Goal: Task Accomplishment & Management: Complete application form

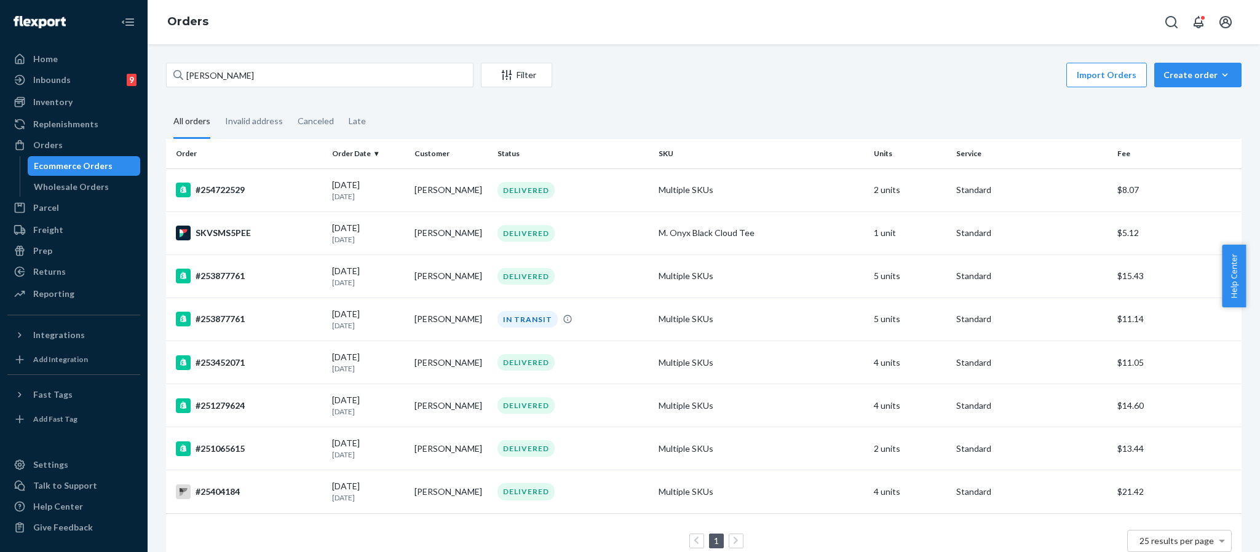
drag, startPoint x: 0, startPoint y: 0, endPoint x: 197, endPoint y: 78, distance: 212.1
click at [185, 85] on input "Kaylee Daniels" at bounding box center [320, 75] width 308 height 25
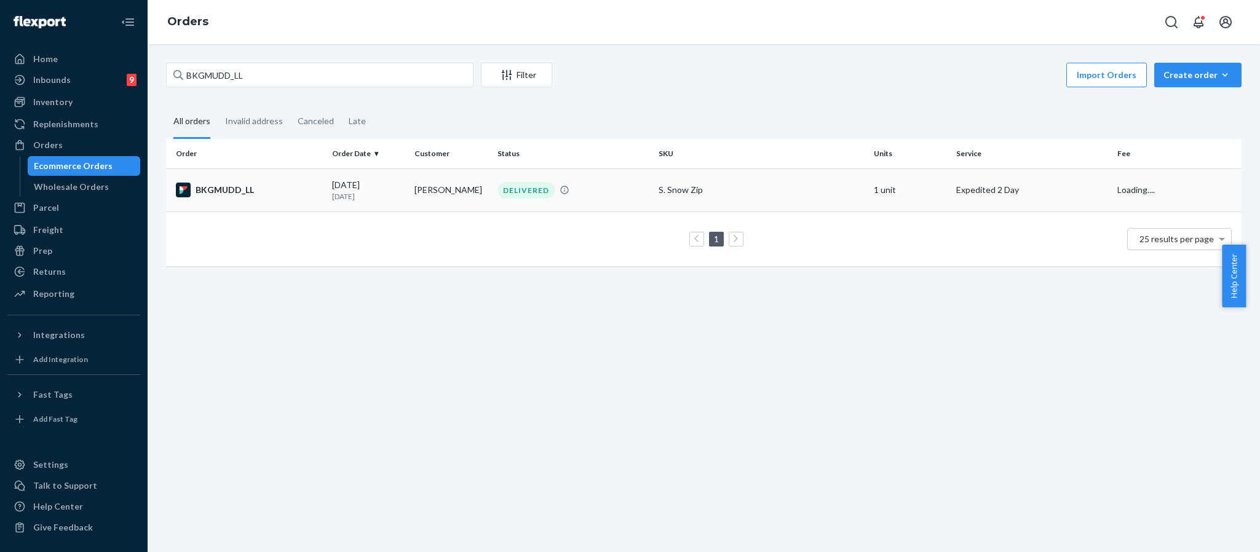
type input "BKGMUDD_LL"
click at [229, 191] on div "BKGMUDD_LL" at bounding box center [249, 190] width 146 height 15
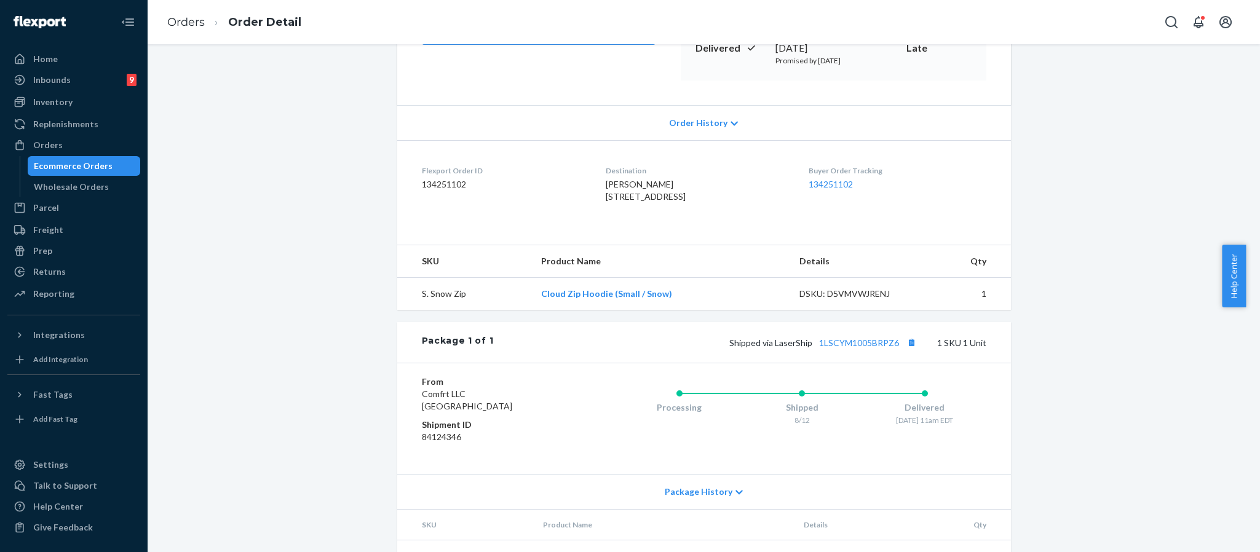
scroll to position [266, 0]
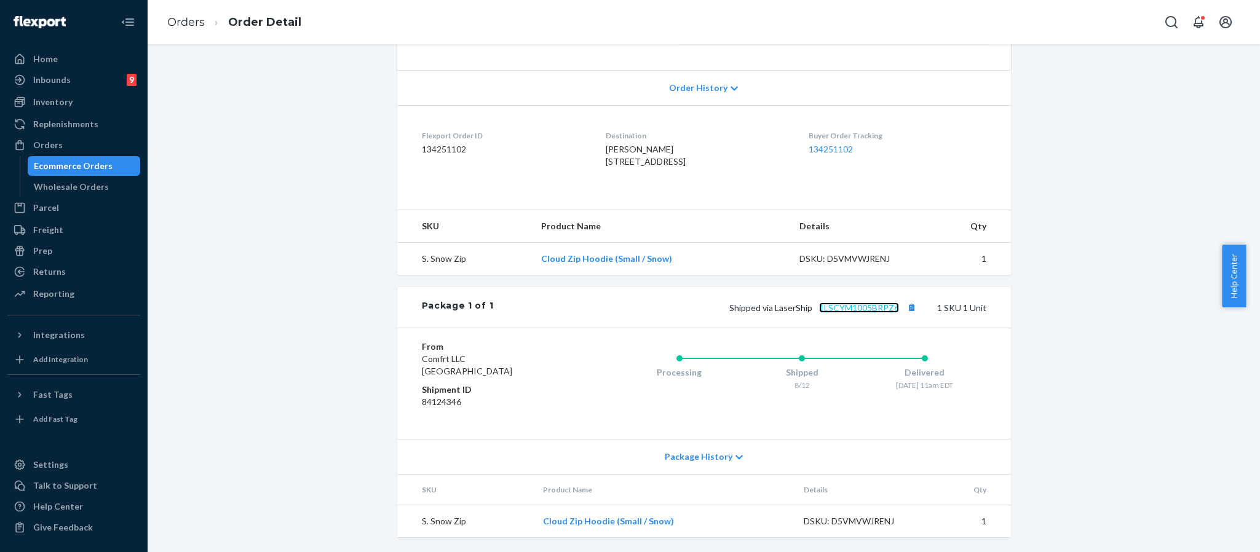
click at [872, 306] on link "1LSCYM1005BRPZ6" at bounding box center [859, 308] width 80 height 10
drag, startPoint x: 585, startPoint y: 139, endPoint x: 722, endPoint y: 143, distance: 137.2
click at [722, 143] on div "Elizabeth Torres 8515 113th St Richmond Hill, NY 11418-1342 US" at bounding box center [697, 155] width 183 height 25
copy span "8515 113th St Richmond Hill, NY 11418-1342"
click at [63, 141] on div "Orders" at bounding box center [74, 145] width 130 height 17
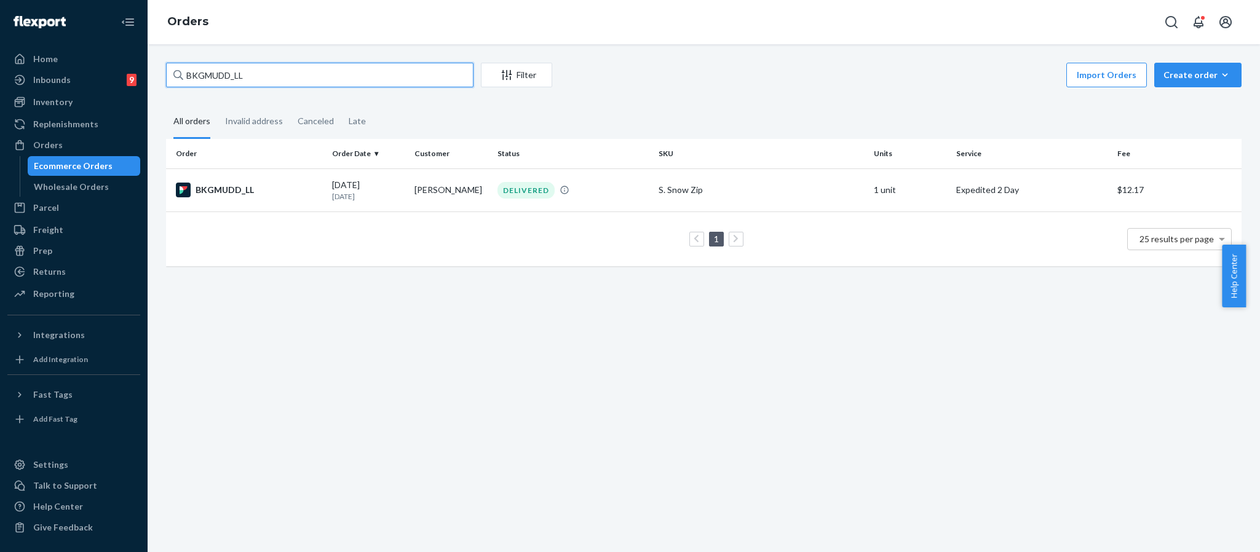
drag, startPoint x: 259, startPoint y: 81, endPoint x: 174, endPoint y: 58, distance: 88.0
click at [174, 58] on div "BKGMUDD_LL Filter Import Orders Create order Ecommerce order Removal order All …" at bounding box center [704, 298] width 1113 height 508
paste input "254538186"
type input "254538186"
click at [222, 194] on div "#254538186" at bounding box center [249, 190] width 146 height 15
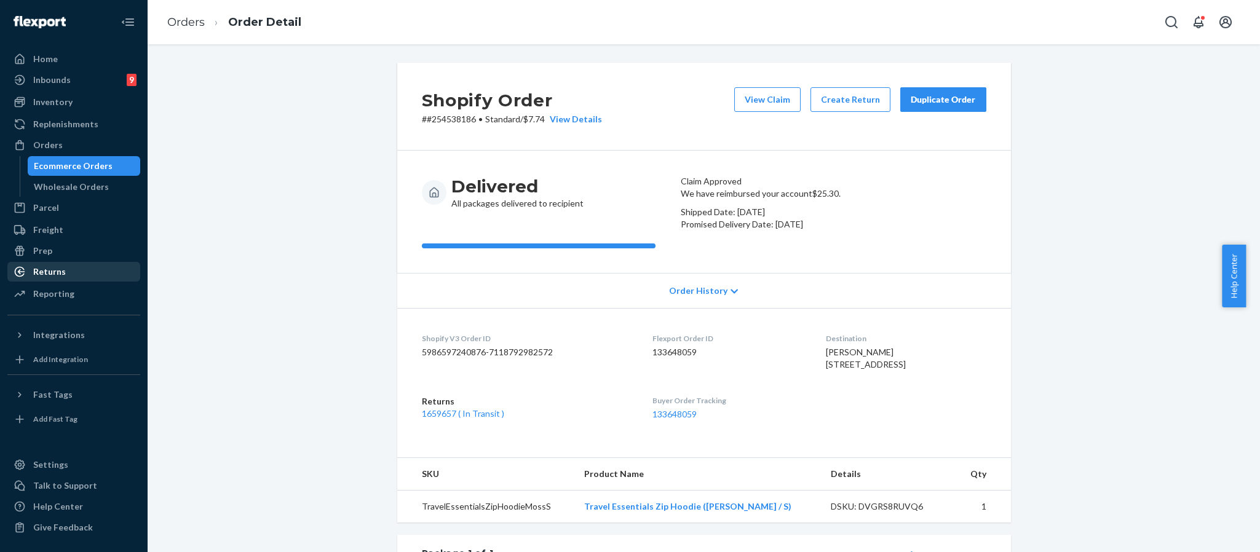
click at [42, 270] on div "Returns" at bounding box center [49, 272] width 33 height 12
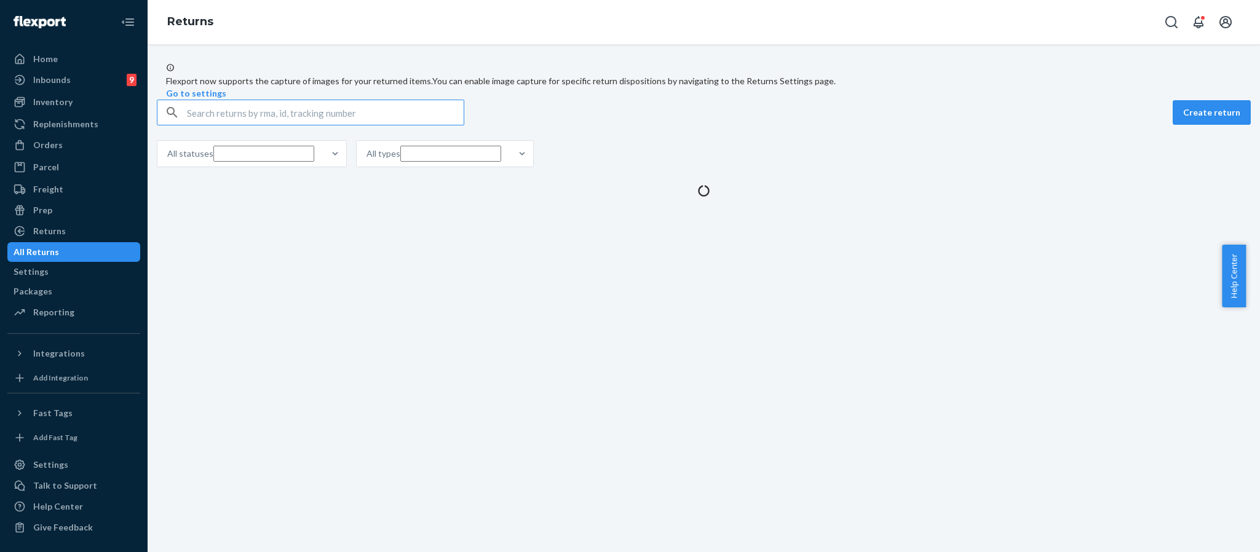
click at [325, 125] on input "text" at bounding box center [325, 112] width 277 height 25
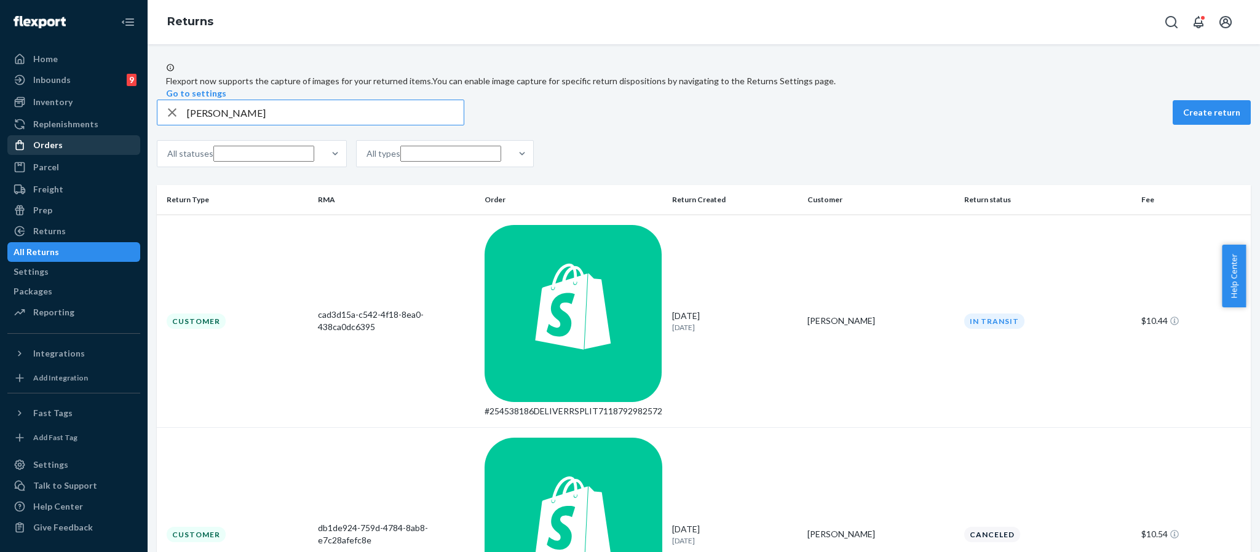
type input "[PERSON_NAME]"
click at [65, 145] on div "Orders" at bounding box center [74, 145] width 130 height 17
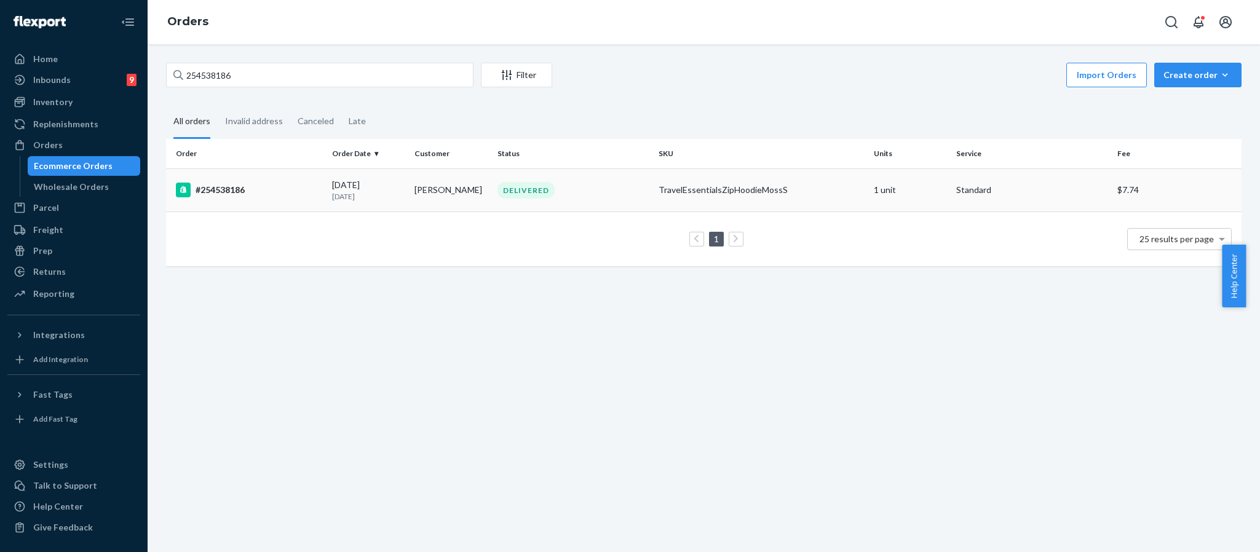
click at [238, 190] on div "#254538186" at bounding box center [249, 190] width 146 height 15
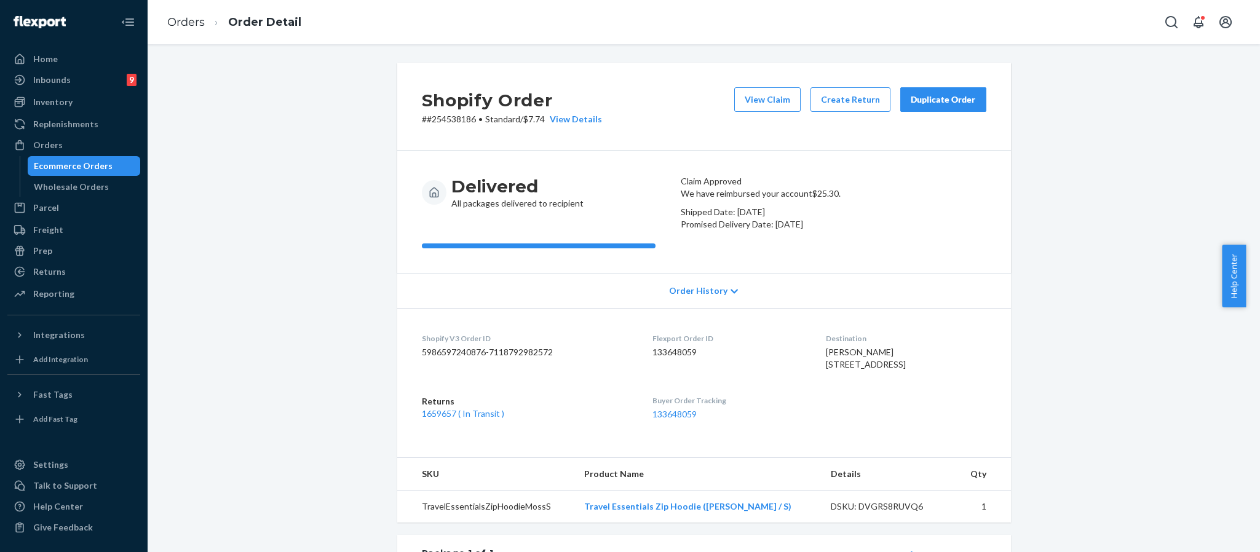
click at [447, 116] on p "# #254538186 • Standard / $7.74 View Details" at bounding box center [512, 119] width 180 height 12
copy p "254538186"
click at [947, 92] on button "Duplicate Order" at bounding box center [944, 99] width 86 height 25
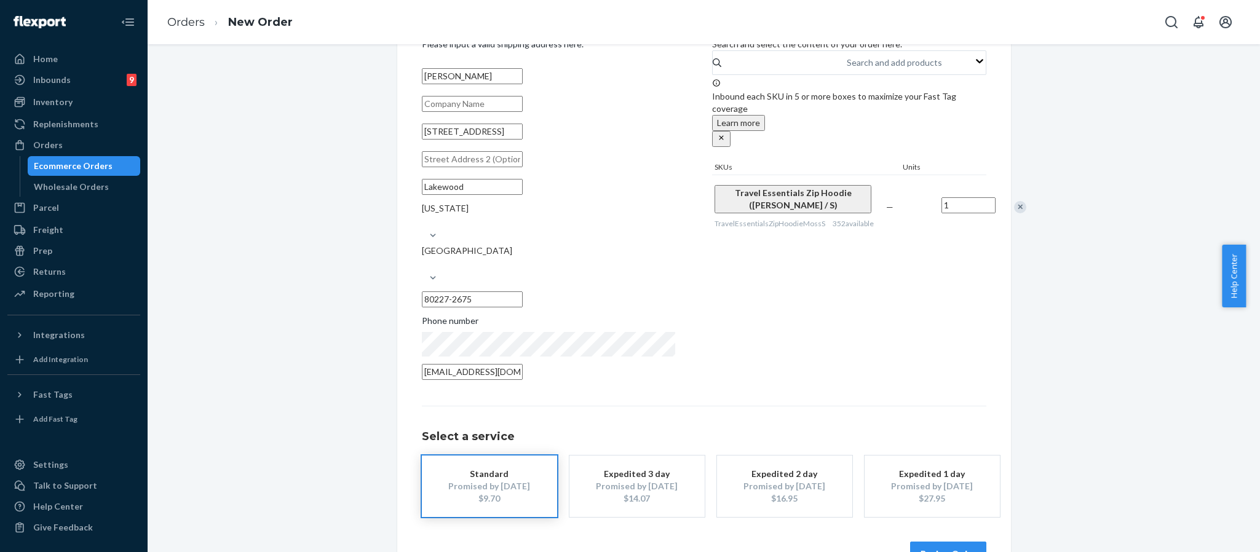
scroll to position [69, 0]
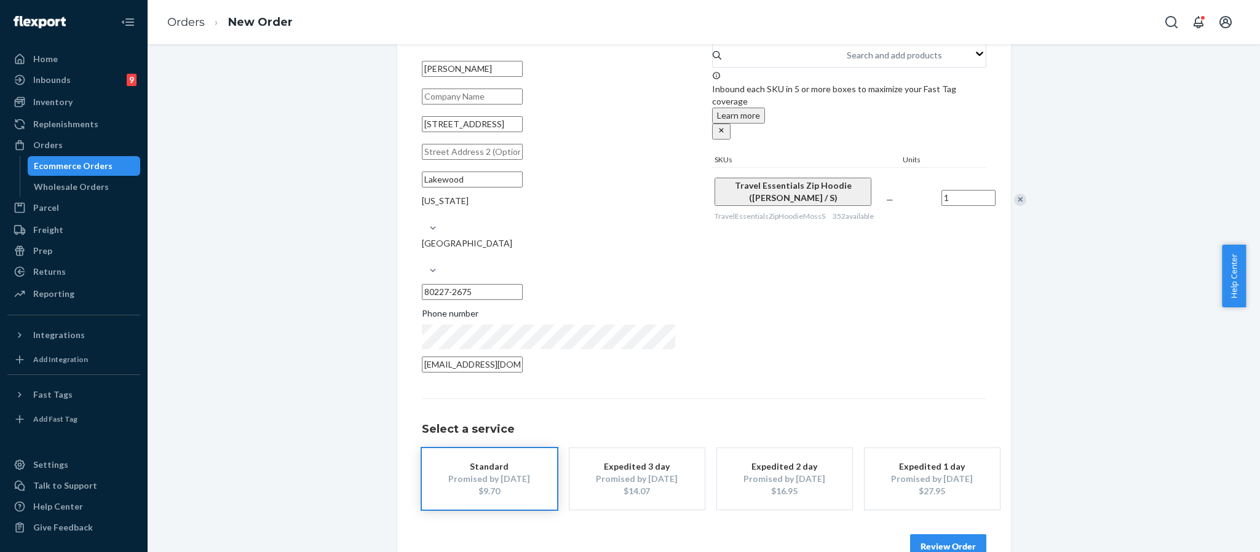
click at [948, 535] on button "Review Order" at bounding box center [948, 547] width 76 height 25
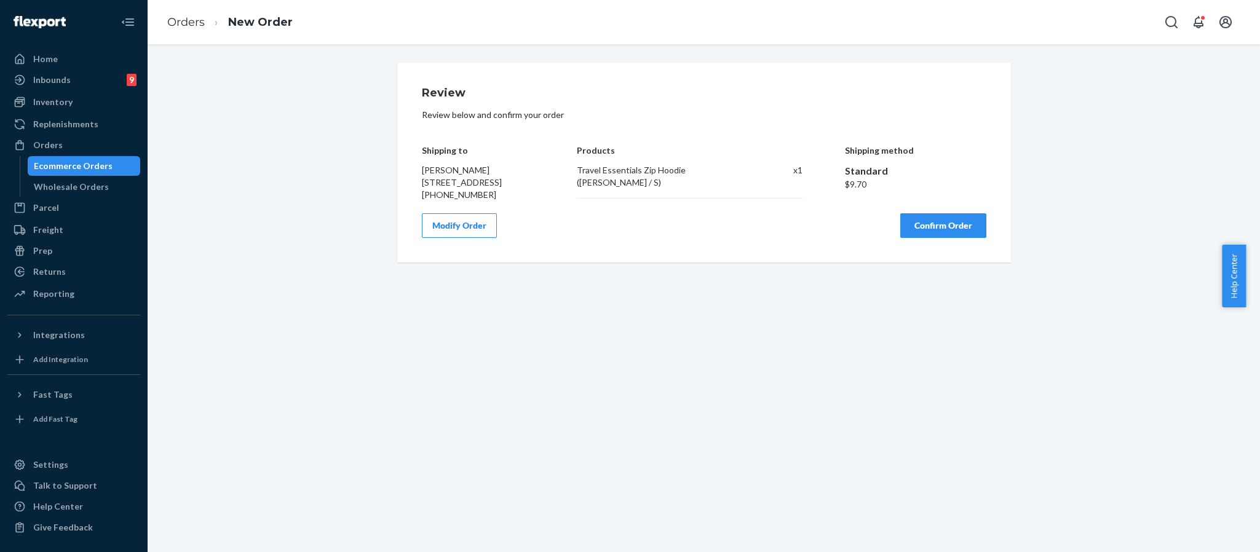
scroll to position [0, 0]
click at [952, 233] on button "Confirm Order" at bounding box center [944, 225] width 86 height 25
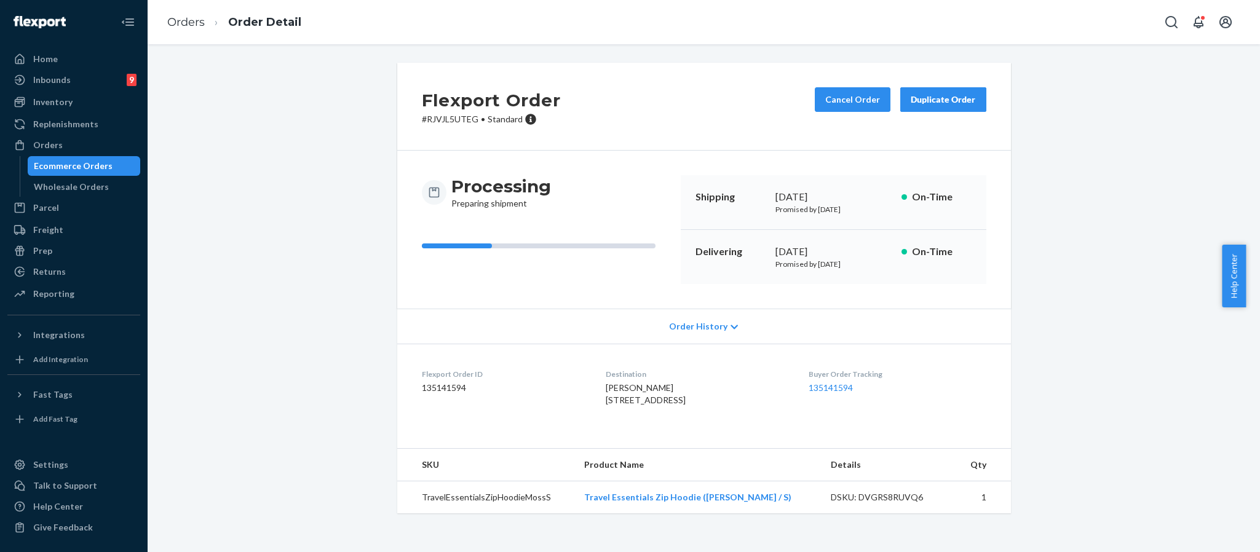
click at [442, 119] on p "# RJVJL5UTEG • Standard" at bounding box center [491, 119] width 139 height 12
copy p "RJVJL5UTEG"
drag, startPoint x: 589, startPoint y: 399, endPoint x: 698, endPoint y: 410, distance: 109.4
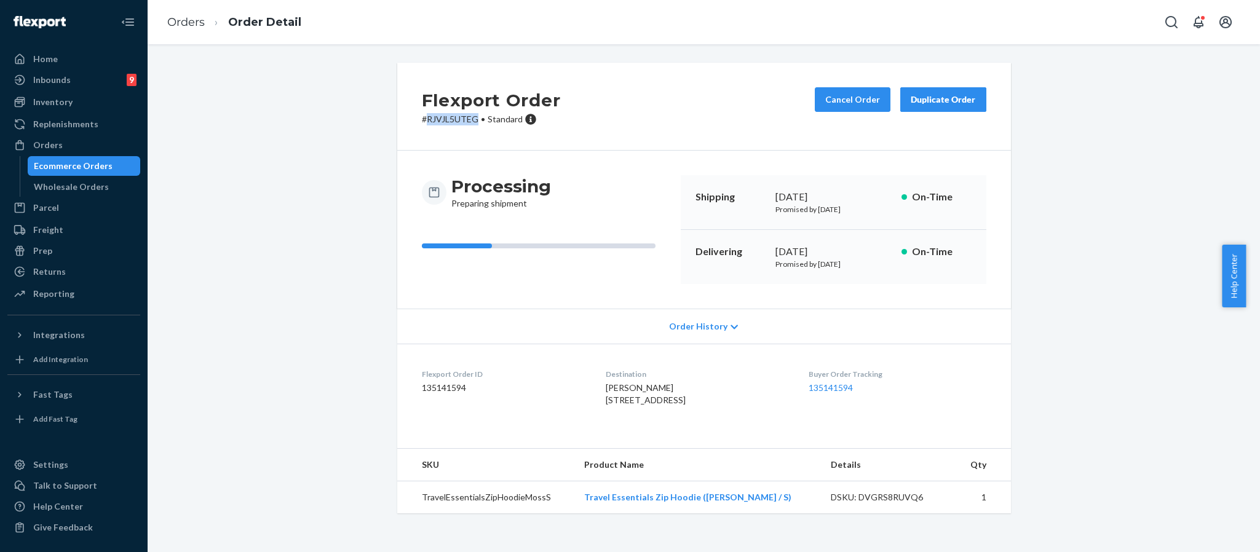
click at [698, 407] on div "Debbie Herring 7184 W Pacific Ave Lakewood, CO 80227-2675 US" at bounding box center [697, 394] width 183 height 25
copy span "7184 W Pacific Ave Lakewood, CO 80227-2675"
drag, startPoint x: 757, startPoint y: 517, endPoint x: 600, endPoint y: 523, distance: 156.3
click at [600, 514] on td "Travel Essentials Zip Hoodie (Moss / S)" at bounding box center [698, 498] width 247 height 33
copy link "Travel Essentials Zip Hoodie (Moss / S)"
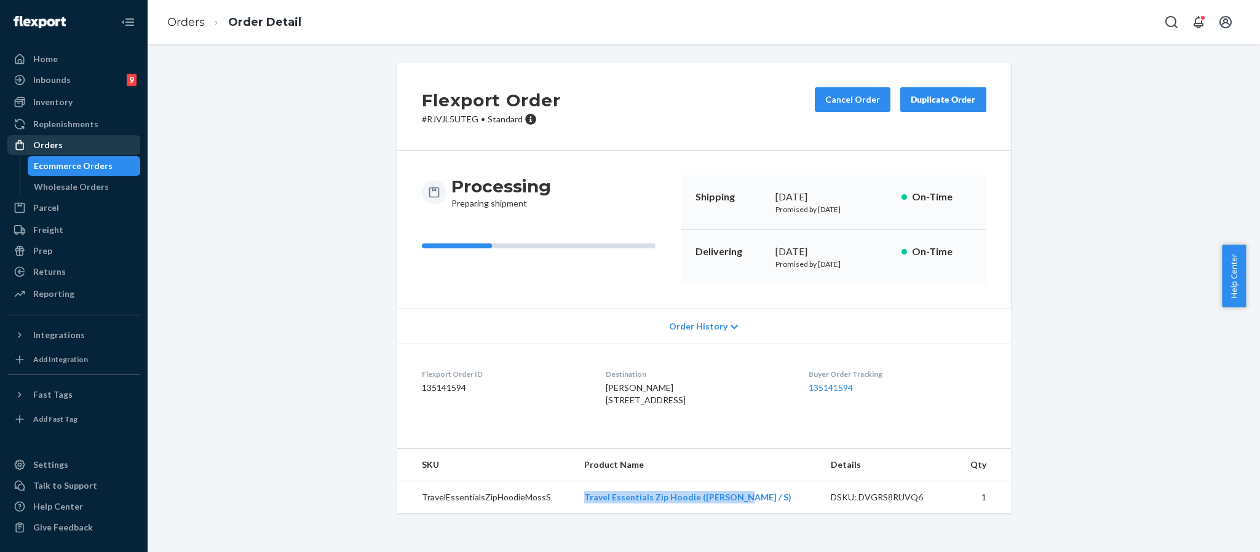
click at [68, 146] on div "Orders" at bounding box center [74, 145] width 130 height 17
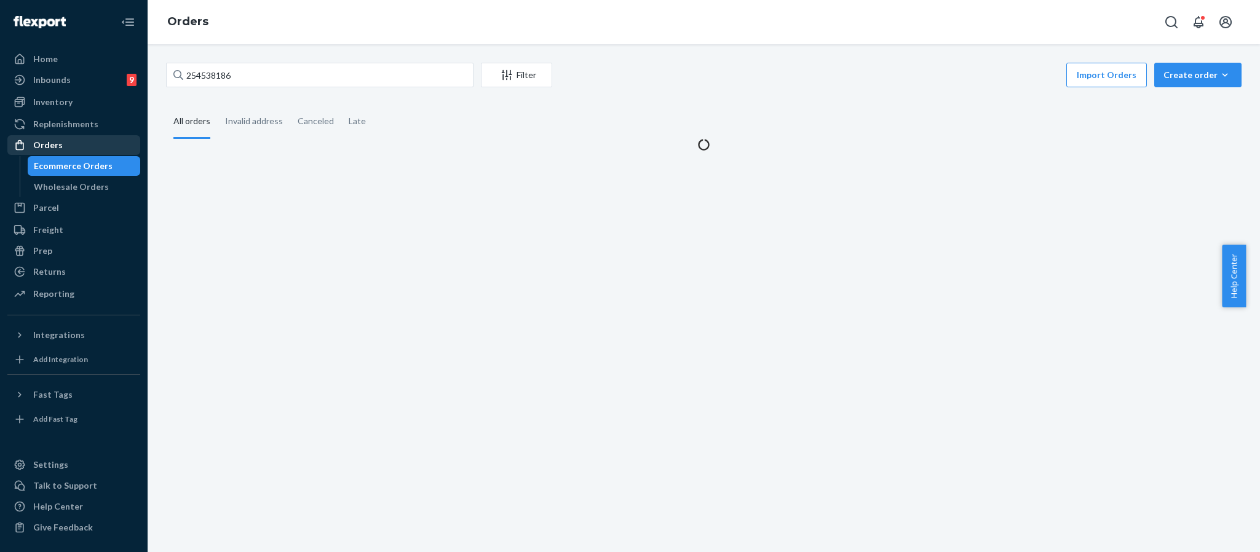
click at [68, 145] on div "Orders" at bounding box center [74, 145] width 130 height 17
drag, startPoint x: 288, startPoint y: 78, endPoint x: 179, endPoint y: 74, distance: 109.6
click at [179, 74] on div "254538186" at bounding box center [320, 75] width 308 height 25
paste input "133099"
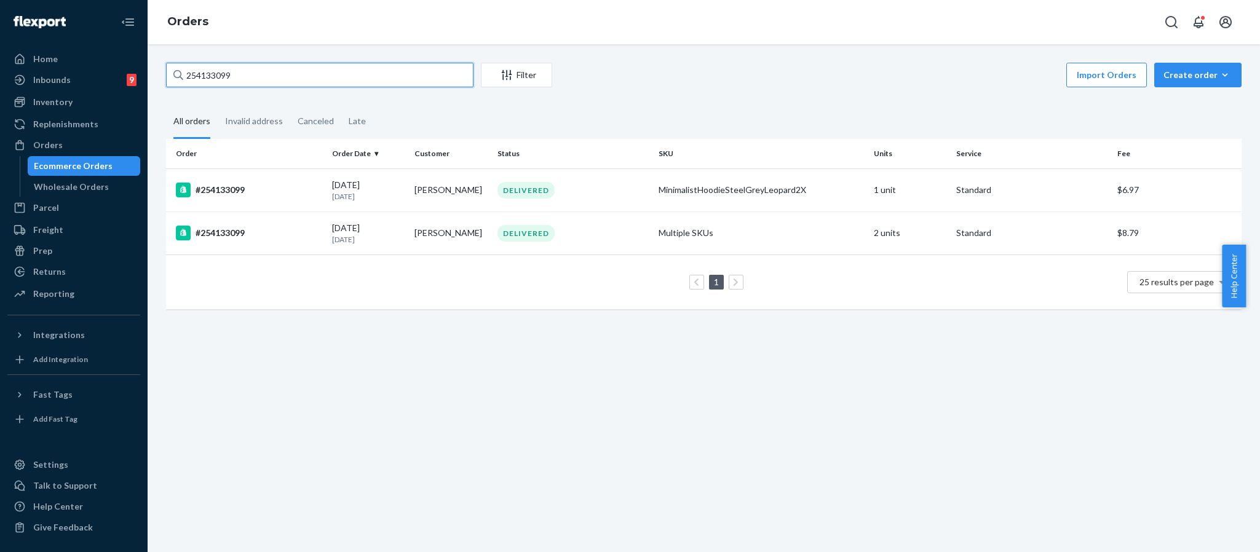
type input "254133099"
click at [231, 178] on td "#254133099" at bounding box center [246, 190] width 161 height 43
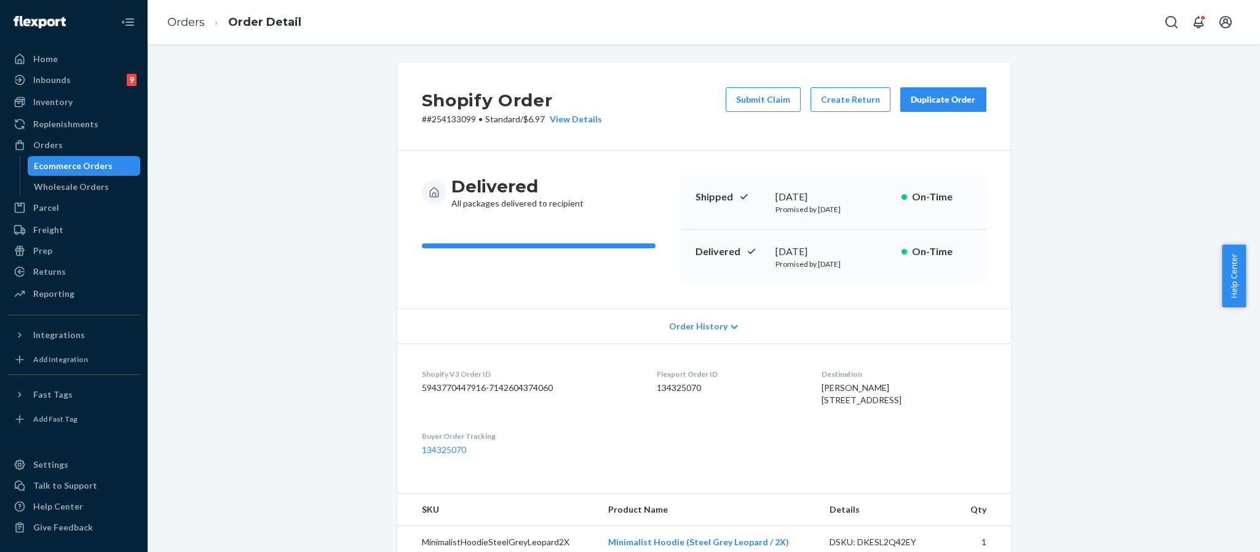
drag, startPoint x: 750, startPoint y: 97, endPoint x: 712, endPoint y: 188, distance: 99.0
click at [750, 96] on button "Submit Claim" at bounding box center [763, 99] width 75 height 25
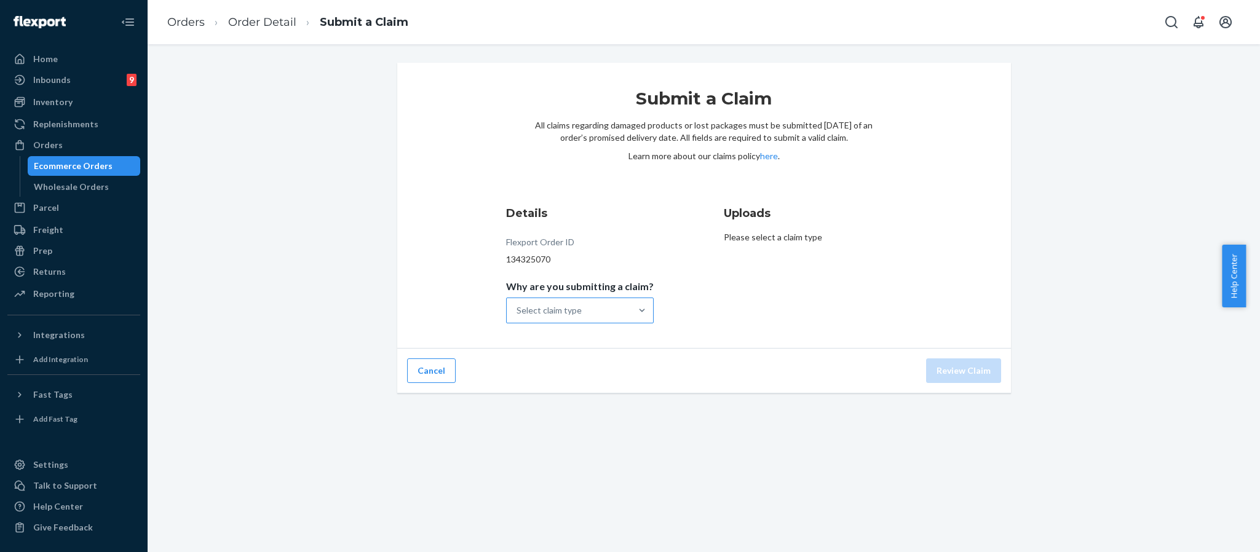
click at [621, 321] on div "Select claim type" at bounding box center [569, 310] width 124 height 25
click at [518, 317] on input "Why are you submitting a claim? Select claim type" at bounding box center [517, 310] width 1 height 12
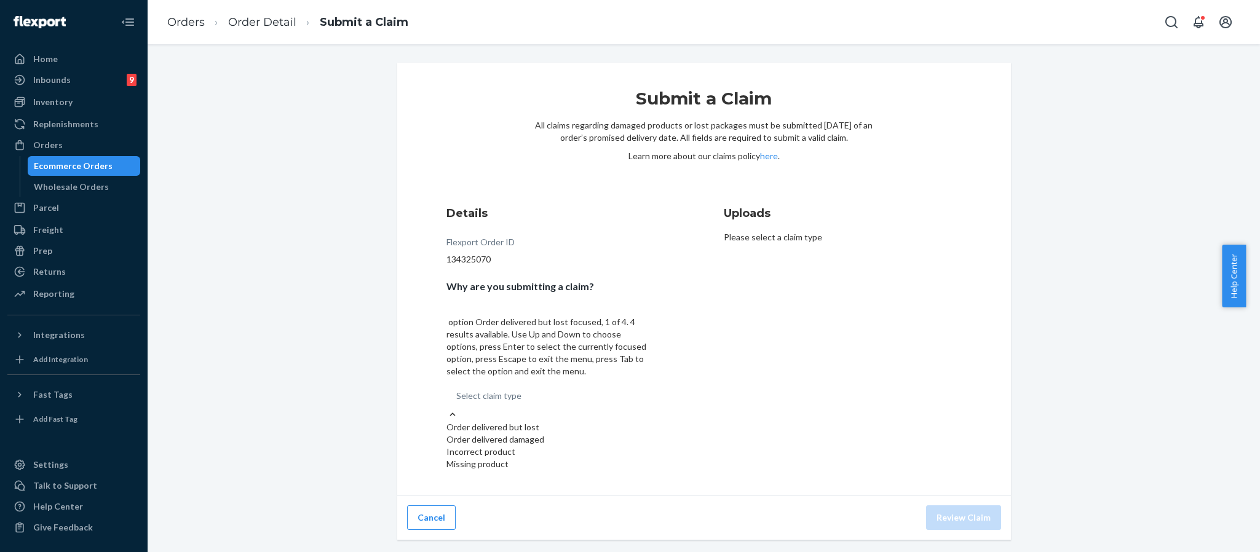
click at [605, 421] on div "Order delivered but lost" at bounding box center [550, 427] width 207 height 12
click at [458, 390] on input "Why are you submitting a claim? option Order delivered but lost focused, 1 of 4…" at bounding box center [456, 396] width 1 height 12
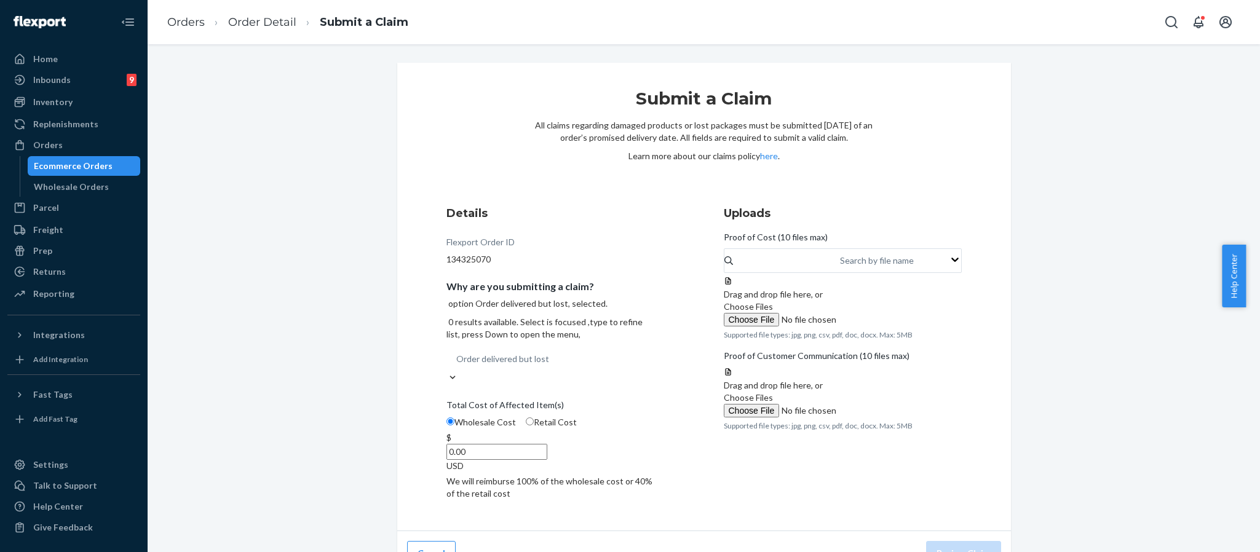
click at [547, 444] on input "0.00" at bounding box center [497, 452] width 101 height 16
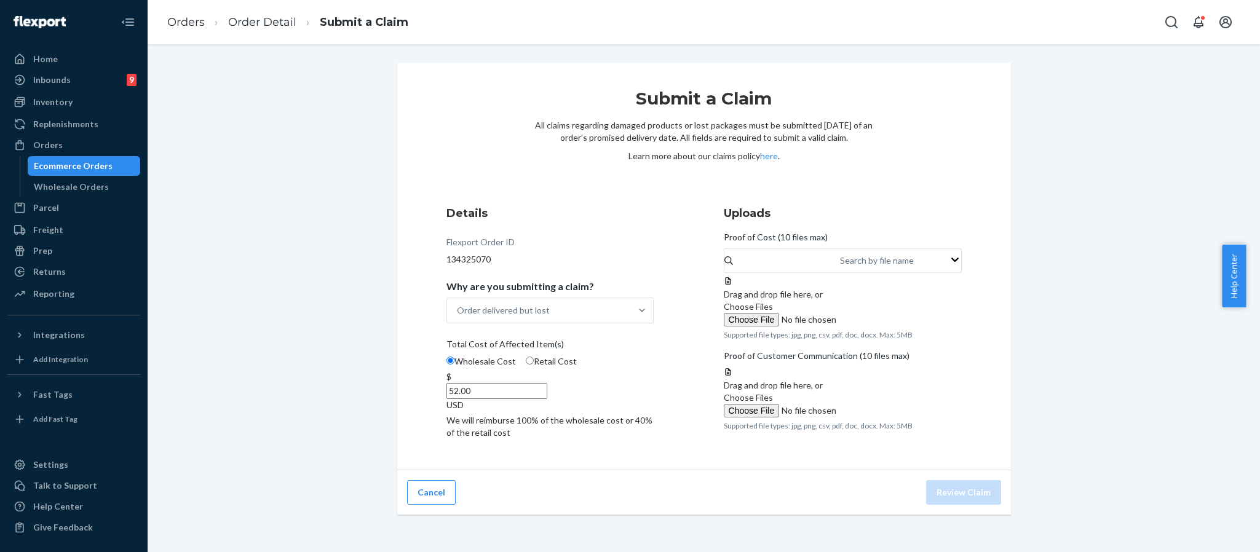
type input "52.00"
click at [724, 367] on div at bounding box center [843, 367] width 238 height 0
click at [836, 327] on input "Choose Files" at bounding box center [807, 320] width 167 height 14
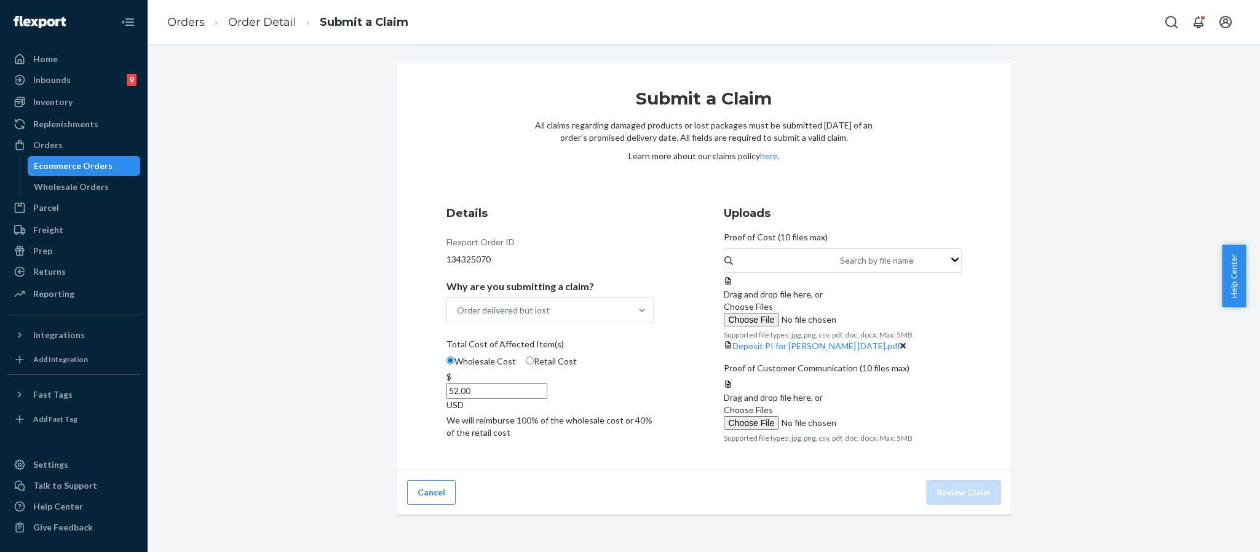
scroll to position [119, 0]
click at [773, 415] on span "Choose Files" at bounding box center [748, 410] width 49 height 10
click at [851, 430] on input "Choose Files" at bounding box center [807, 423] width 167 height 14
click at [773, 405] on span "Choose Files" at bounding box center [748, 410] width 49 height 10
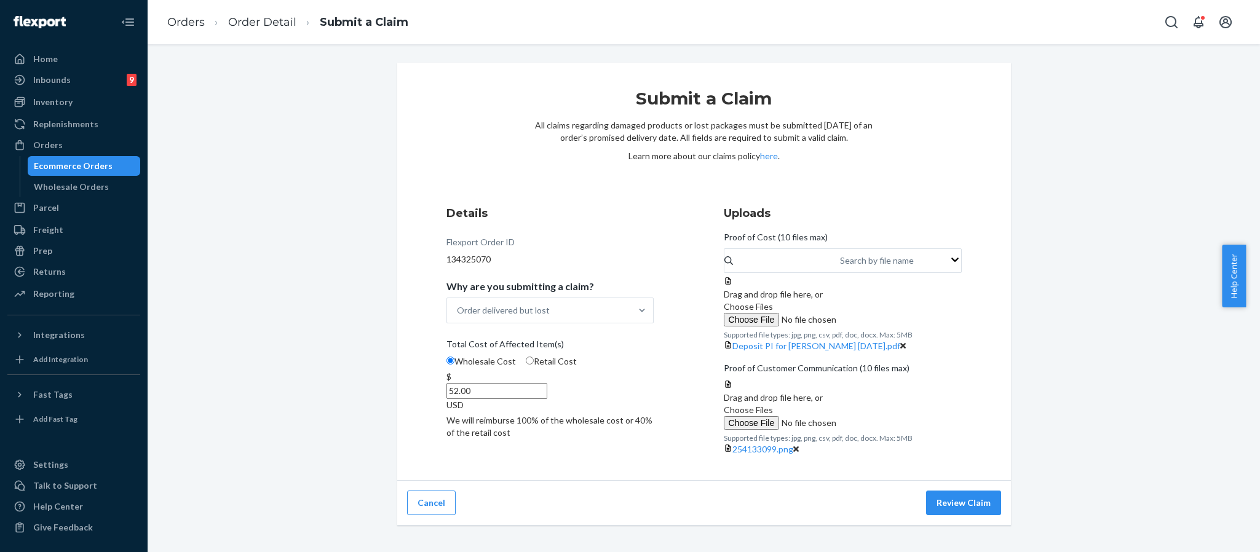
click at [842, 416] on input "Choose Files" at bounding box center [807, 423] width 167 height 14
click at [773, 405] on span "Choose Files" at bounding box center [748, 410] width 49 height 10
click at [833, 416] on input "Choose Files" at bounding box center [807, 423] width 167 height 14
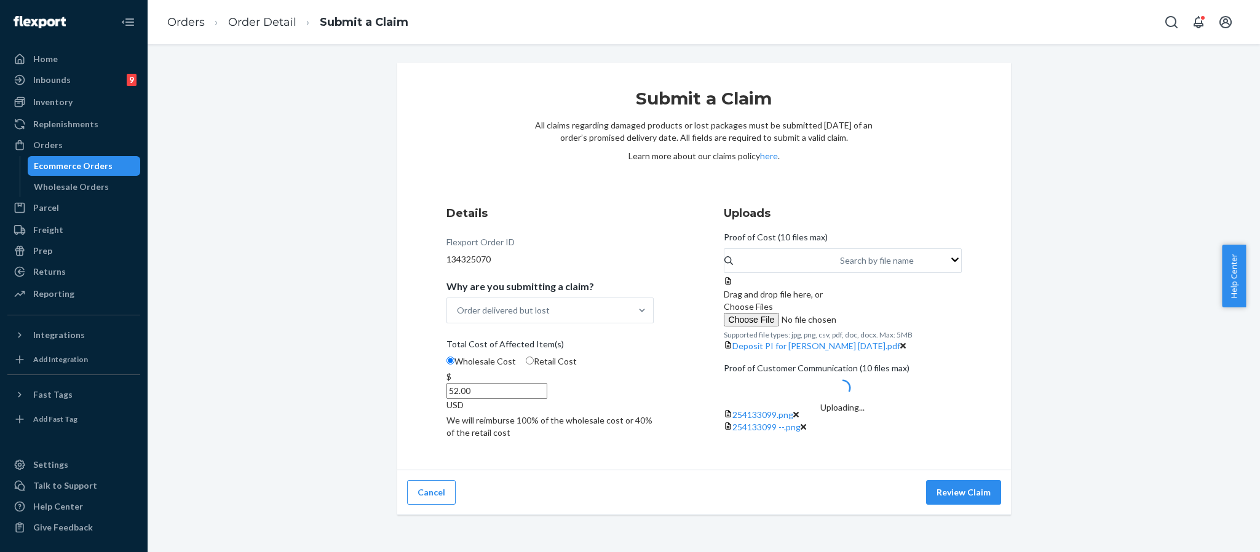
click at [594, 329] on div "Details Flexport Order ID 134325070 Why are you submitting a claim? Order deliv…" at bounding box center [566, 325] width 238 height 255
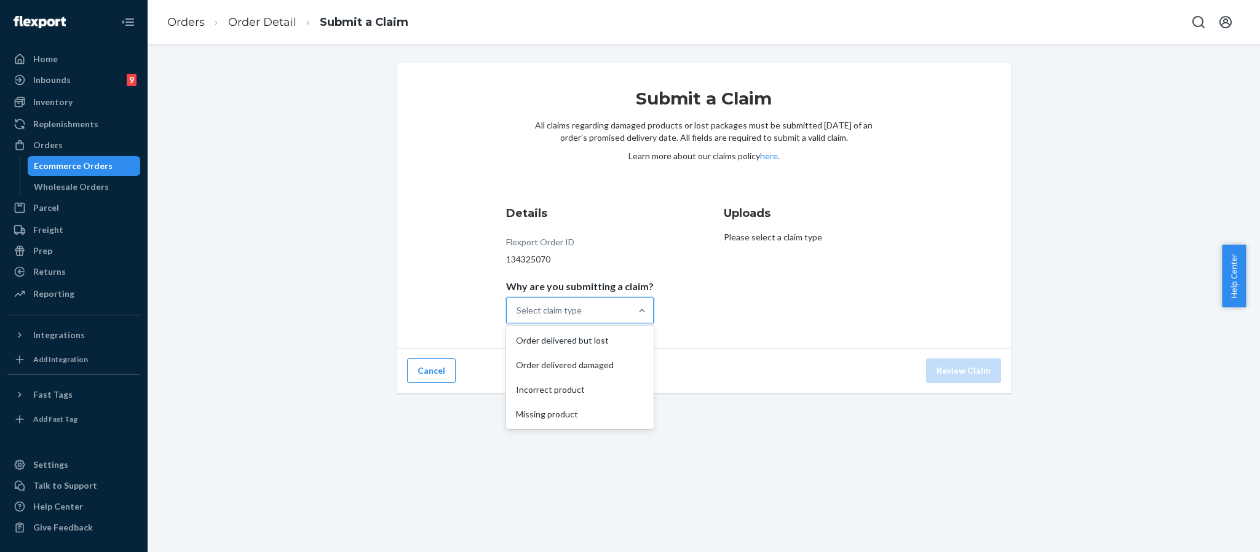
click at [598, 303] on div "Select claim type" at bounding box center [569, 310] width 124 height 25
click at [518, 304] on input "Why are you submitting a claim? option Order delivered but lost focused, 1 of 4…" at bounding box center [517, 310] width 1 height 12
click at [596, 342] on div "Order delivered but lost" at bounding box center [580, 340] width 143 height 25
click at [518, 317] on input "Why are you submitting a claim? option Order delivered but lost focused, 1 of 4…" at bounding box center [517, 310] width 1 height 12
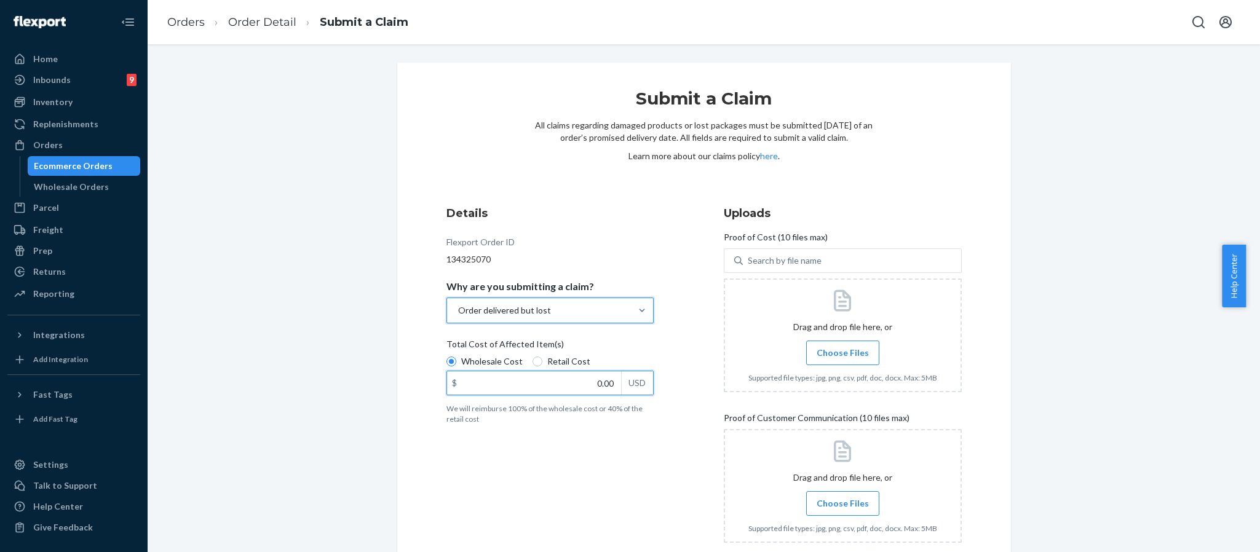
click at [600, 380] on input "0.00" at bounding box center [534, 383] width 174 height 23
type input "52.00"
click at [642, 429] on div "Details Flexport Order ID 134325070 Why are you submitting a claim? Order deliv…" at bounding box center [566, 379] width 238 height 362
click at [829, 351] on span "Choose Files" at bounding box center [843, 353] width 52 height 12
click at [843, 351] on input "Choose Files" at bounding box center [843, 353] width 1 height 14
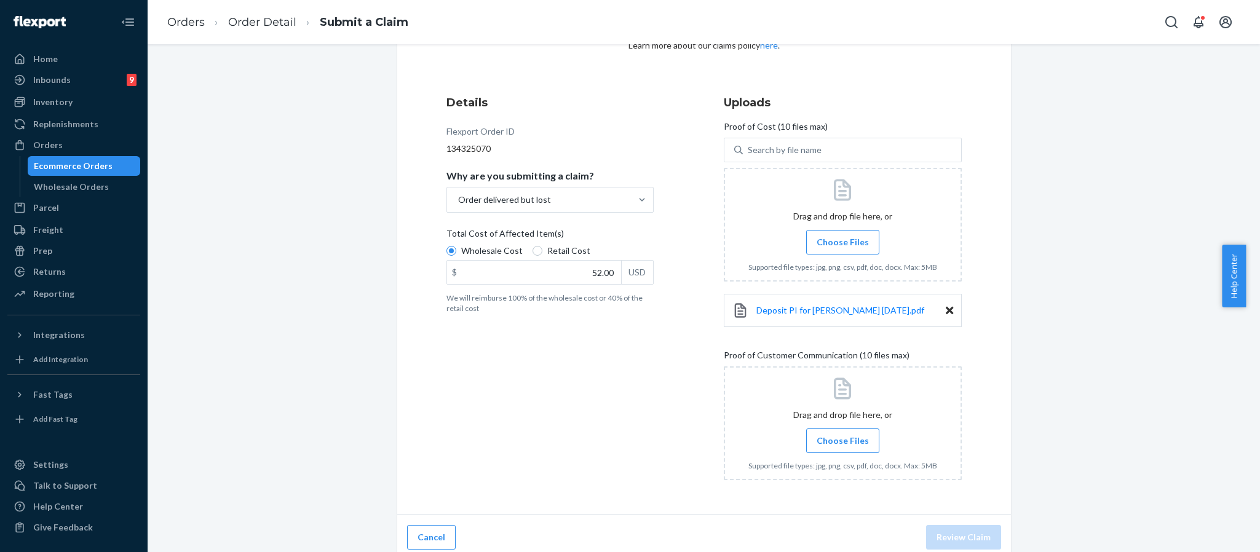
scroll to position [119, 0]
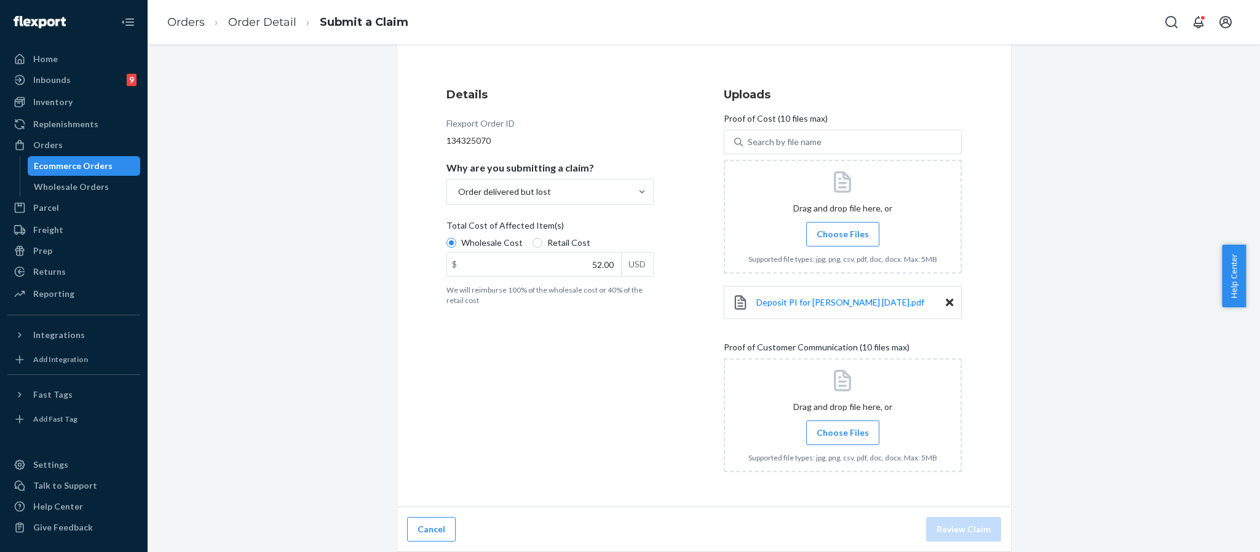
click at [847, 427] on span "Choose Files" at bounding box center [843, 433] width 52 height 12
click at [843, 426] on input "Choose Files" at bounding box center [843, 433] width 1 height 14
click at [849, 428] on span "Choose Files" at bounding box center [843, 433] width 52 height 12
click at [843, 428] on input "Choose Files" at bounding box center [843, 433] width 1 height 14
click at [843, 429] on span "Choose Files" at bounding box center [843, 433] width 52 height 12
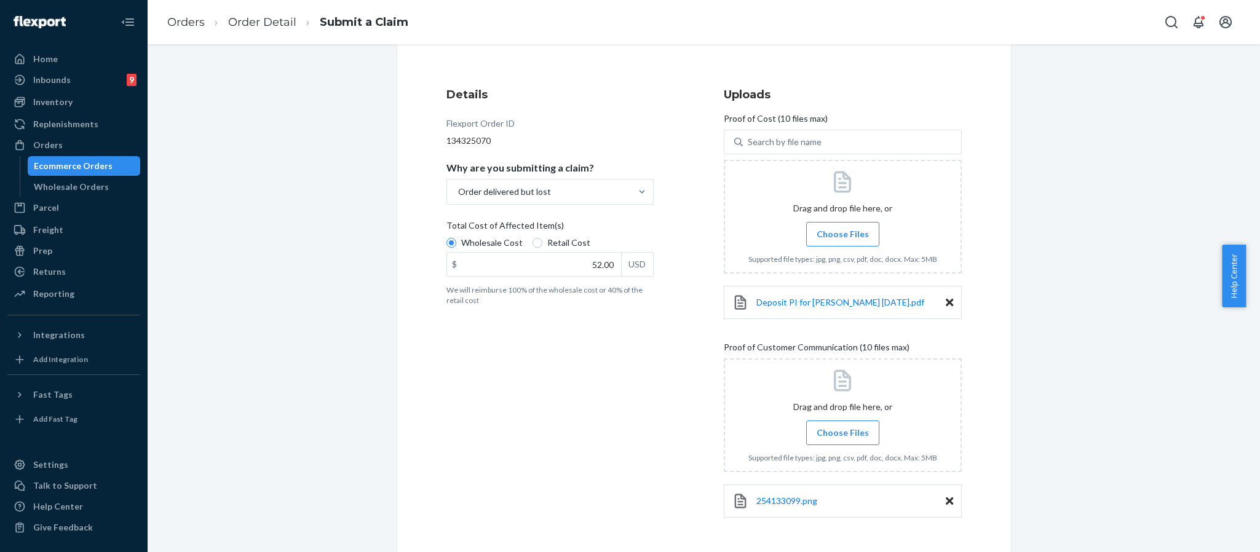
click at [843, 429] on input "Choose Files" at bounding box center [843, 433] width 1 height 14
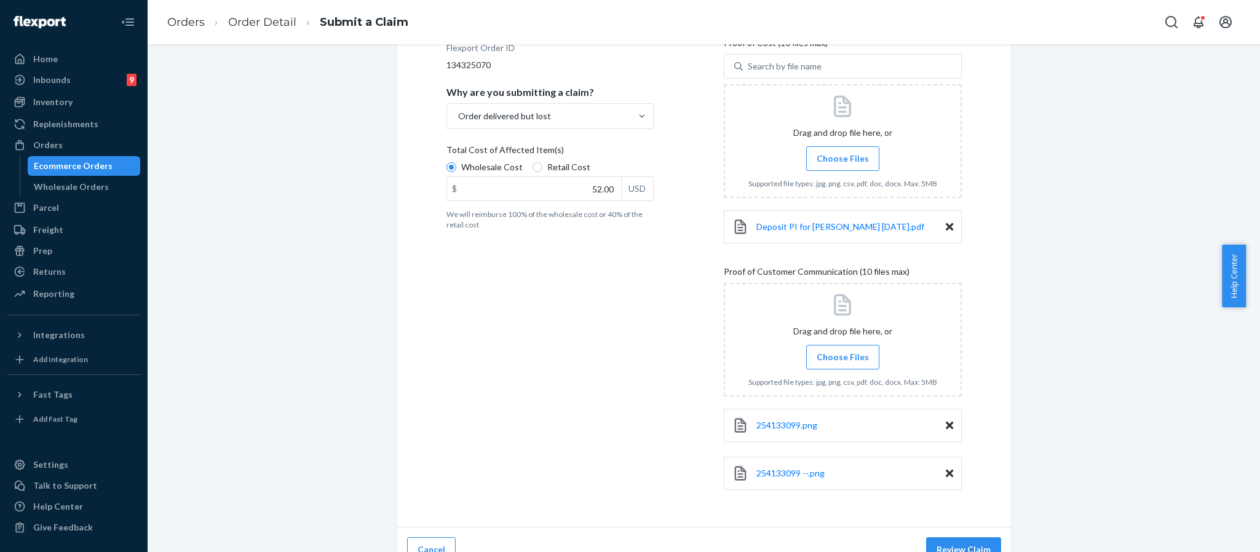
scroll to position [217, 0]
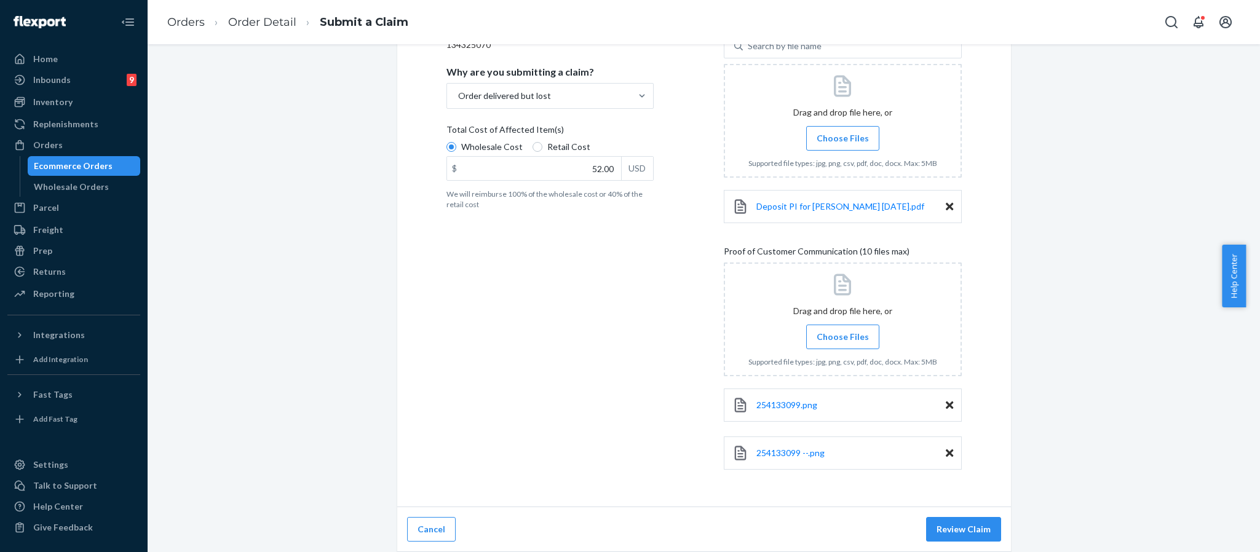
click at [854, 321] on div at bounding box center [843, 320] width 238 height 114
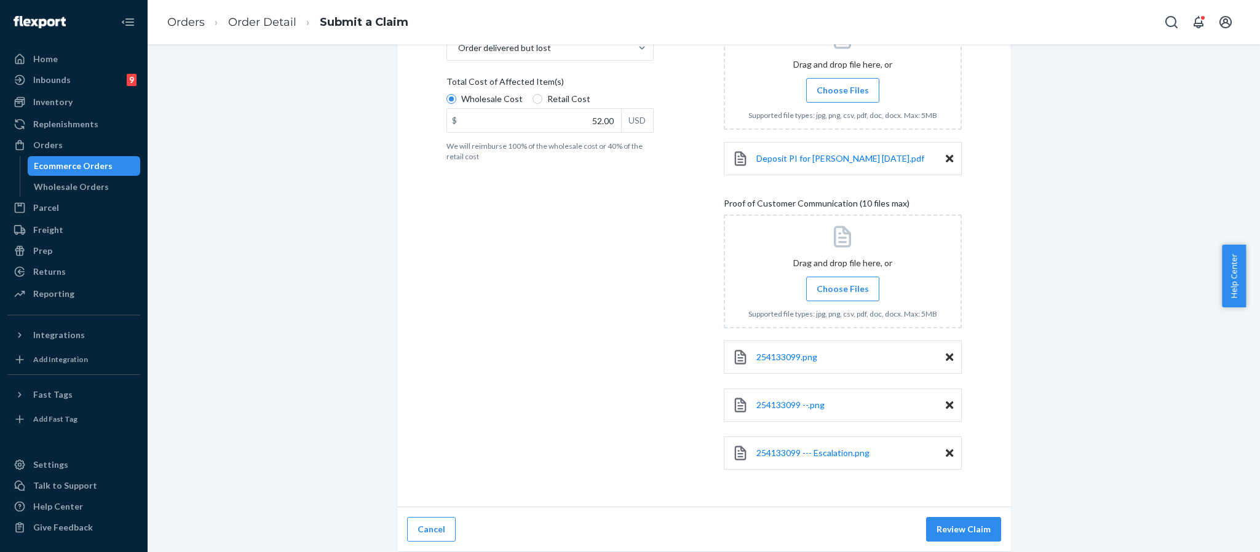
scroll to position [264, 0]
click at [958, 520] on button "Review Claim" at bounding box center [963, 529] width 75 height 25
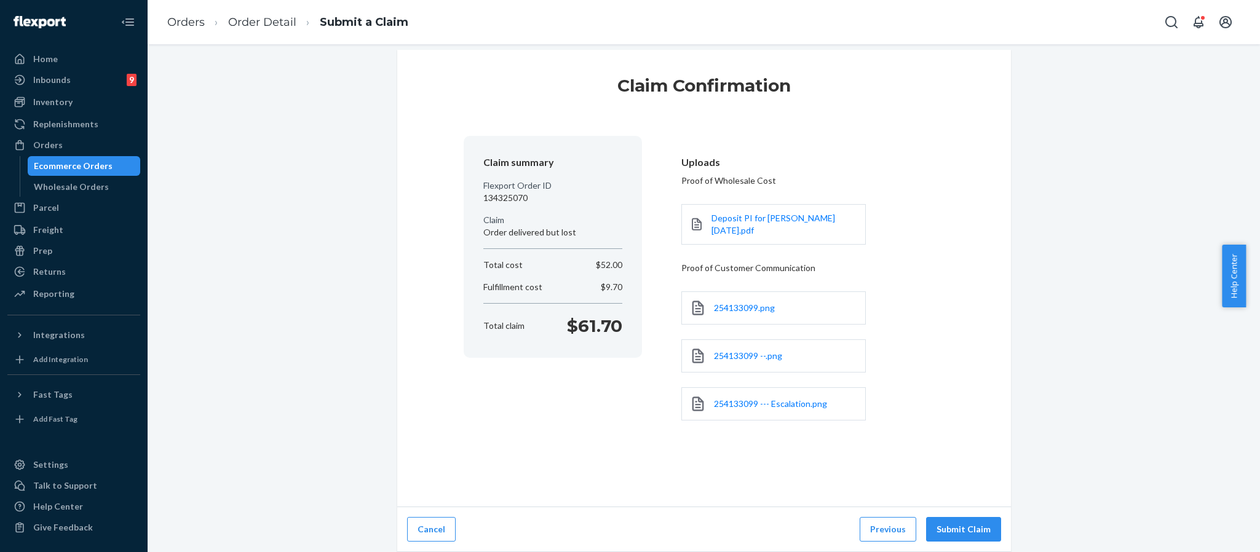
scroll to position [7, 0]
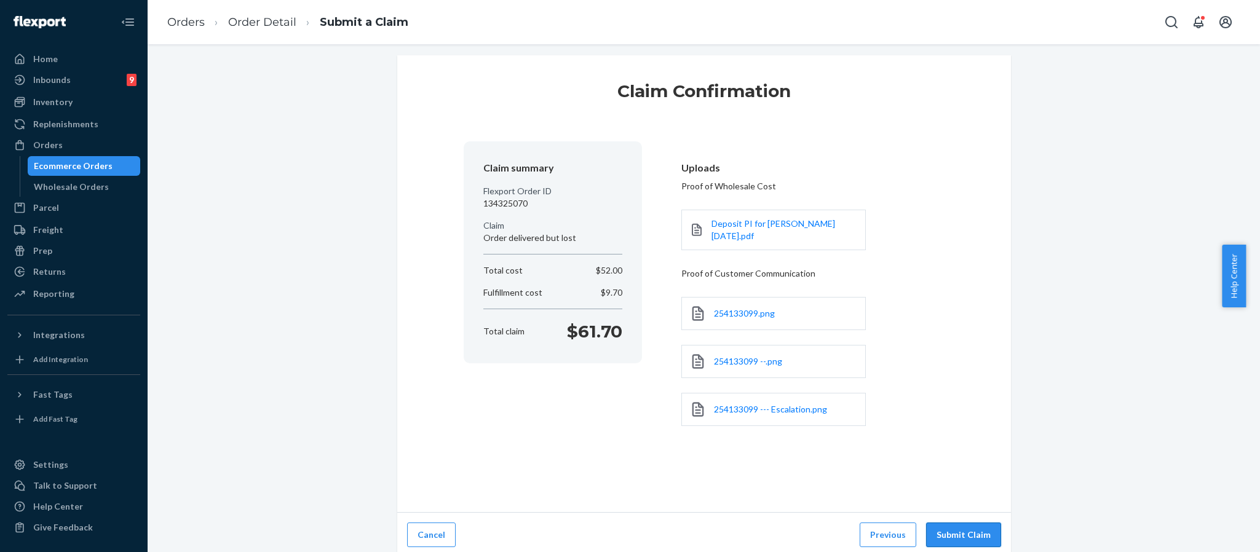
click at [948, 523] on button "Submit Claim" at bounding box center [963, 535] width 75 height 25
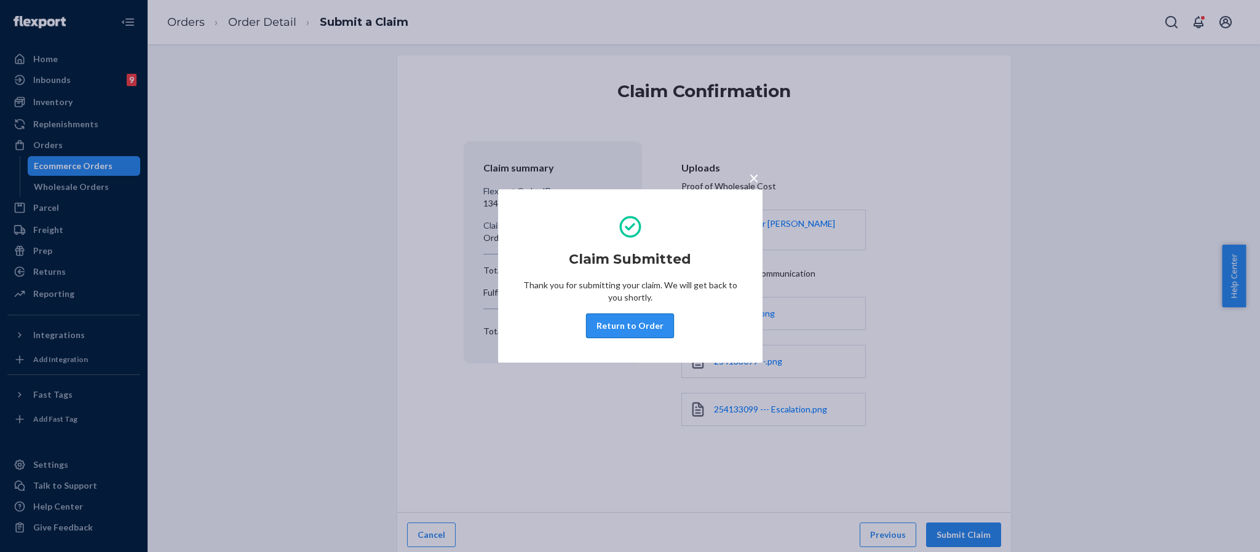
click at [621, 331] on button "Return to Order" at bounding box center [630, 326] width 88 height 25
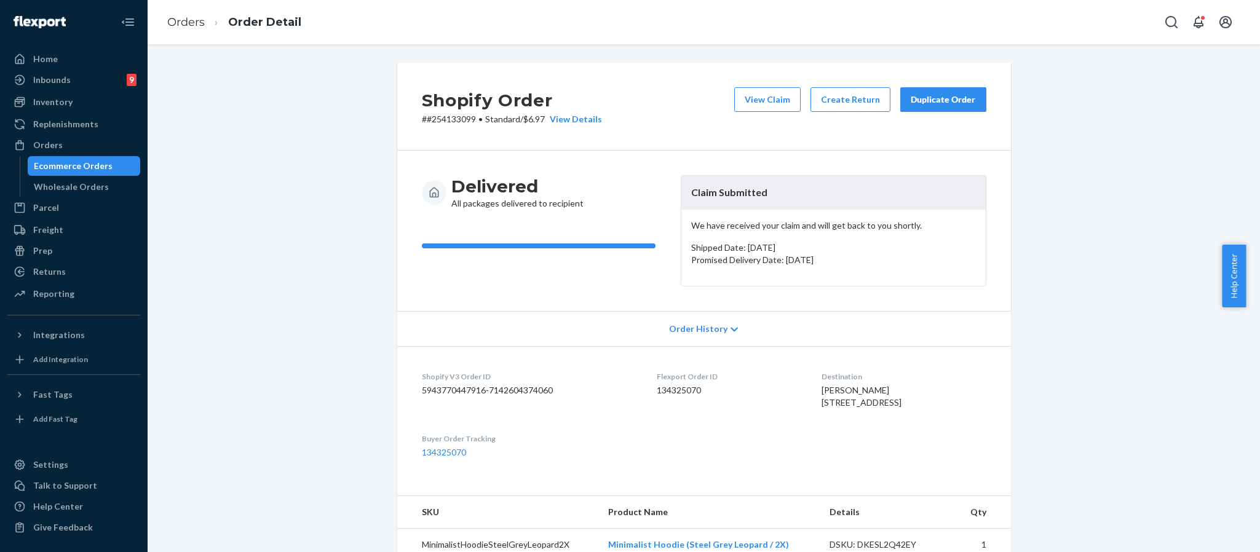
click at [947, 92] on button "Duplicate Order" at bounding box center [944, 99] width 86 height 25
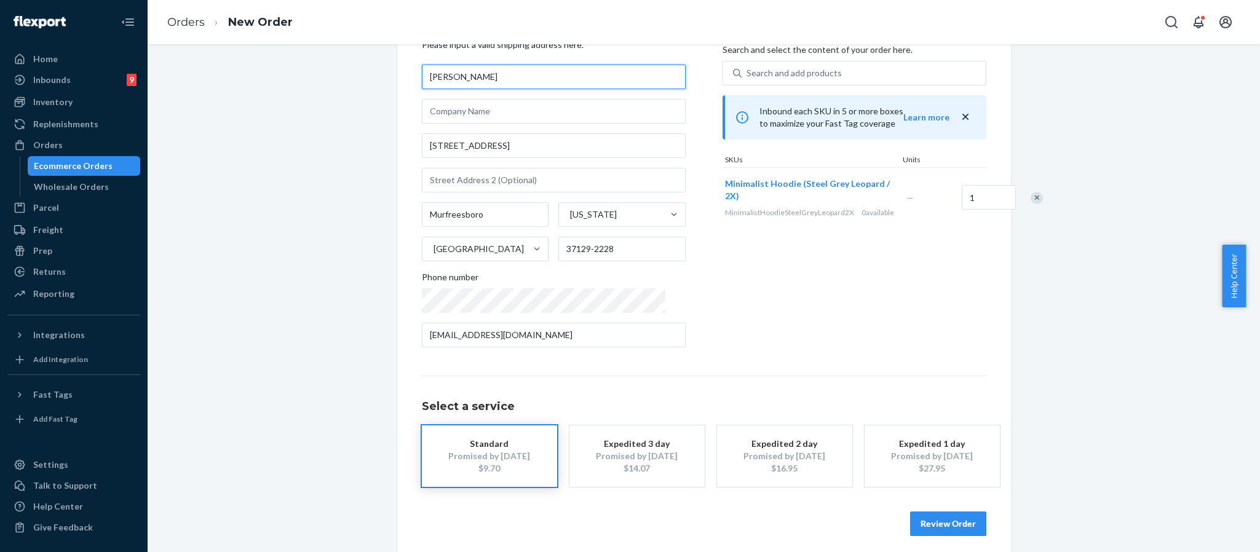
scroll to position [69, 0]
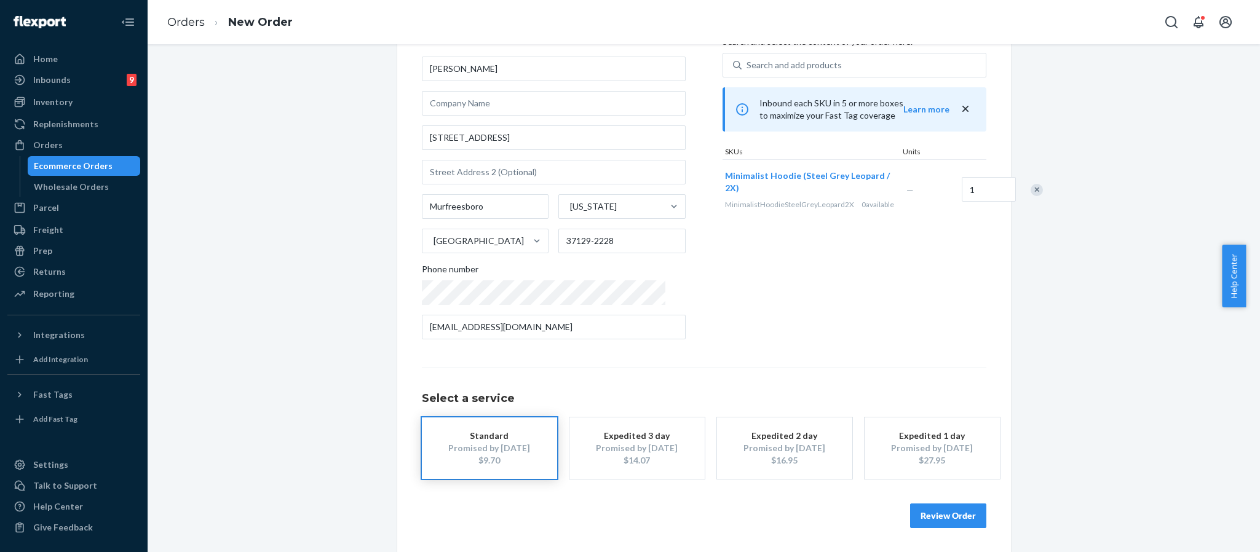
click at [952, 512] on button "Review Order" at bounding box center [948, 516] width 76 height 25
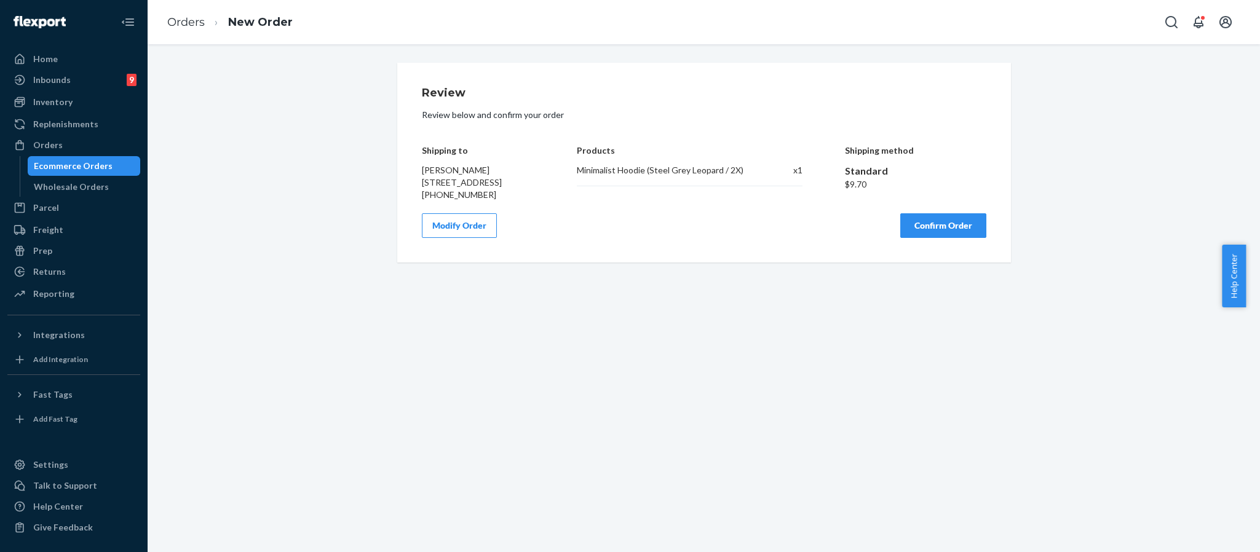
scroll to position [0, 0]
click at [936, 238] on button "Confirm Order" at bounding box center [944, 225] width 86 height 25
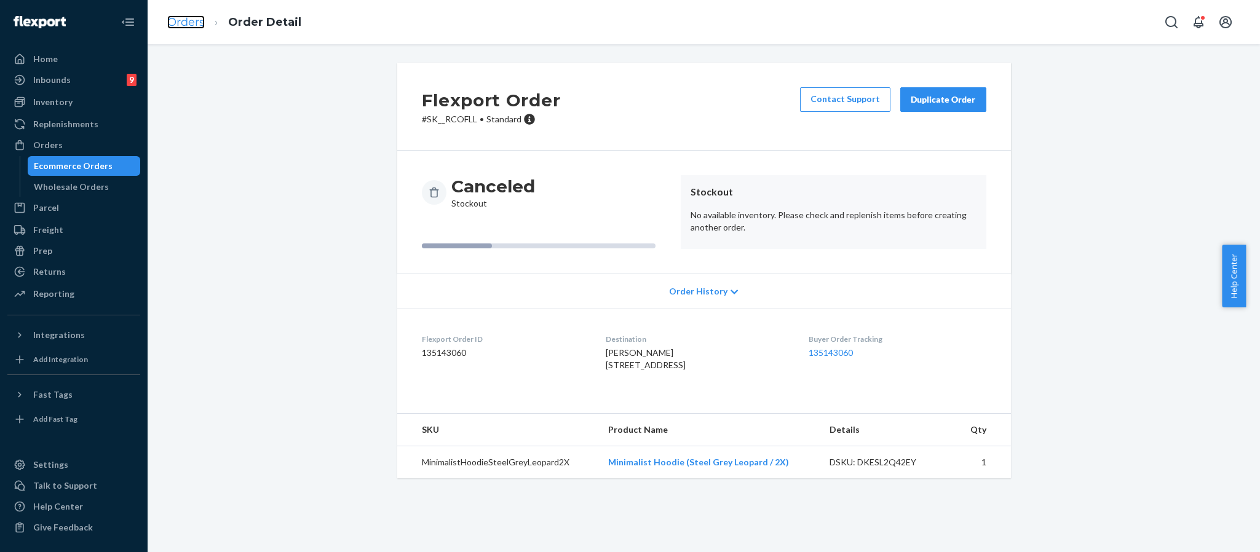
click at [190, 26] on link "Orders" at bounding box center [186, 22] width 38 height 14
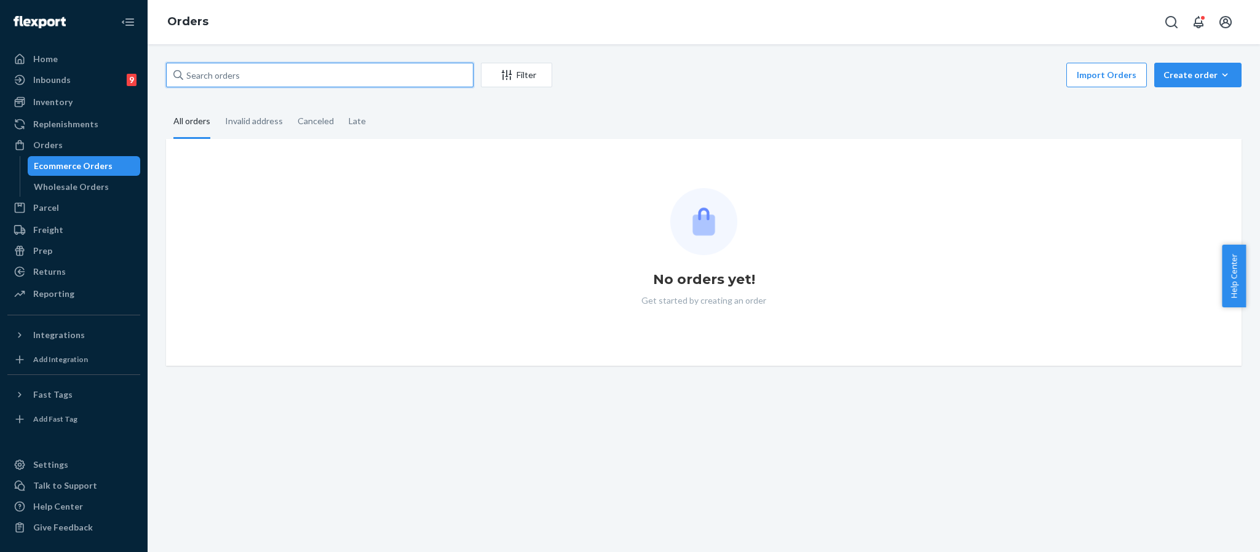
click at [234, 82] on input "text" at bounding box center [320, 75] width 308 height 25
paste input "254482788"
type input "254482788"
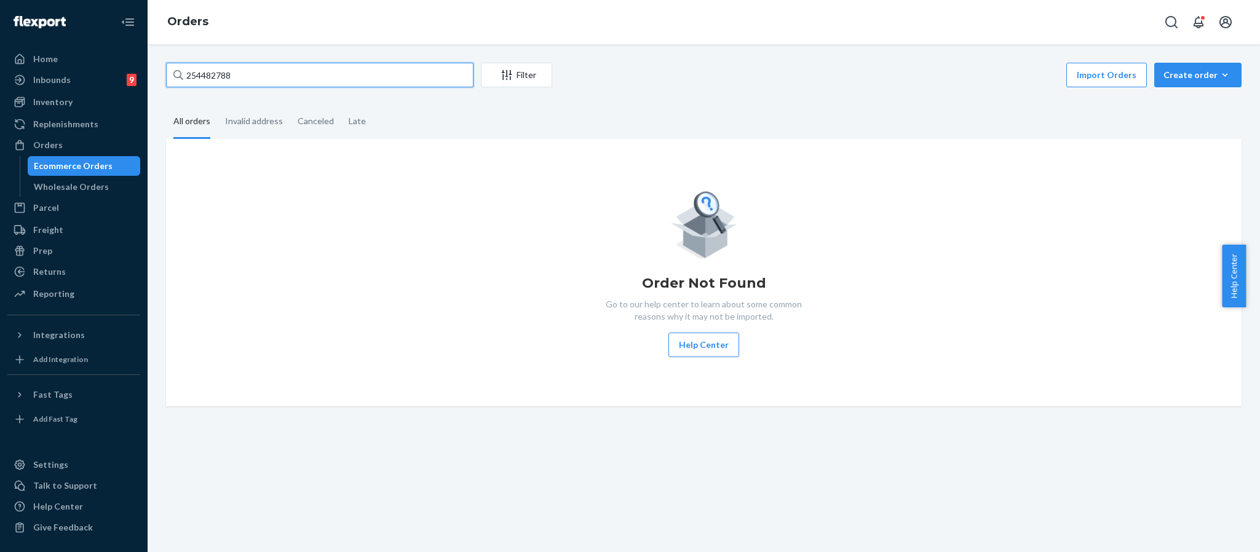
drag, startPoint x: 238, startPoint y: 74, endPoint x: 145, endPoint y: 63, distance: 94.1
click at [148, 63] on div "254482788 Filter Import Orders Create order Ecommerce order Removal order All o…" at bounding box center [704, 298] width 1113 height 508
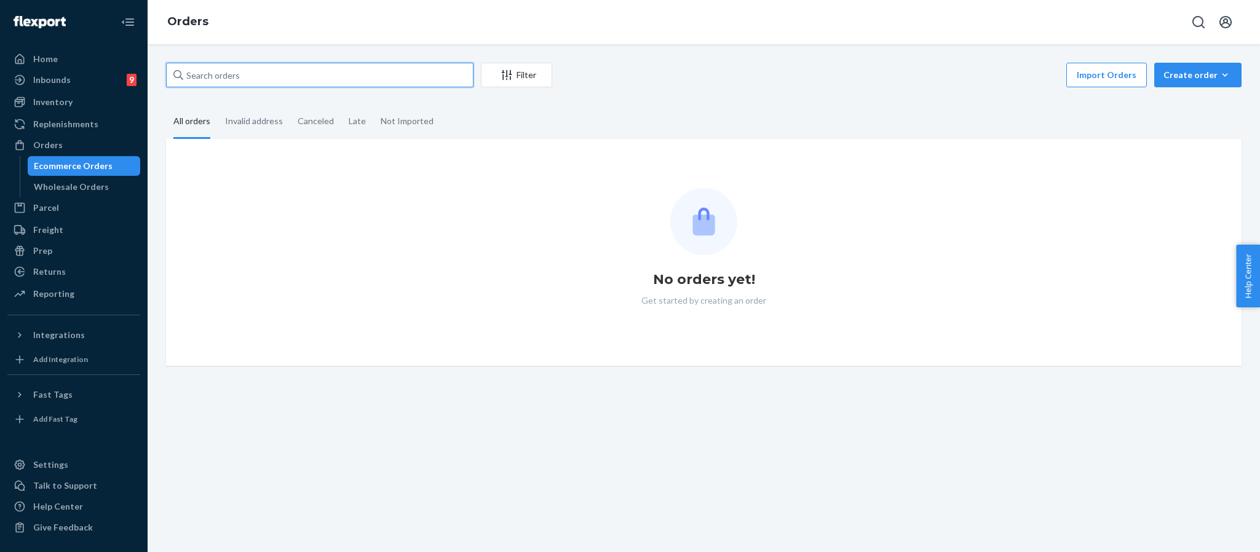
click at [237, 76] on input "text" at bounding box center [320, 75] width 308 height 25
paste input "254482788"
type input "254482788"
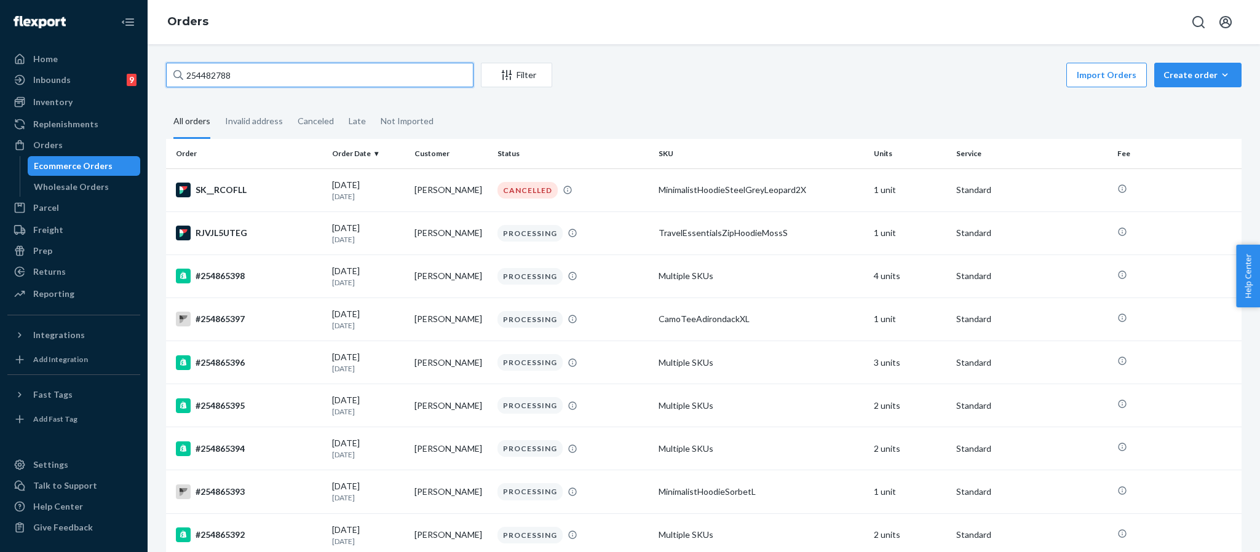
drag, startPoint x: 242, startPoint y: 76, endPoint x: 188, endPoint y: 57, distance: 57.2
click at [188, 57] on div "254482788 Filter Import Orders Create order Ecommerce order Removal order All o…" at bounding box center [704, 298] width 1113 height 508
click at [264, 78] on input "254482788" at bounding box center [320, 75] width 308 height 25
drag, startPoint x: 264, startPoint y: 78, endPoint x: 105, endPoint y: 61, distance: 159.6
click at [105, 61] on div "Home Inbounds 9 Shipping Plans Problems 9 Inventory Products Replenishments Ord…" at bounding box center [630, 276] width 1260 height 552
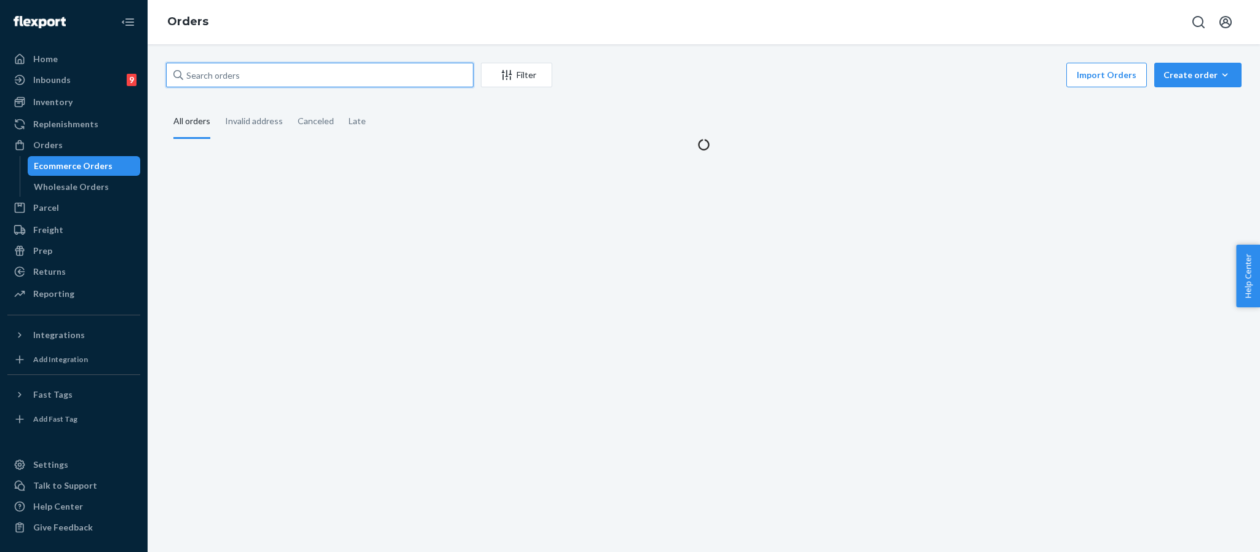
click at [218, 78] on input "text" at bounding box center [320, 75] width 308 height 25
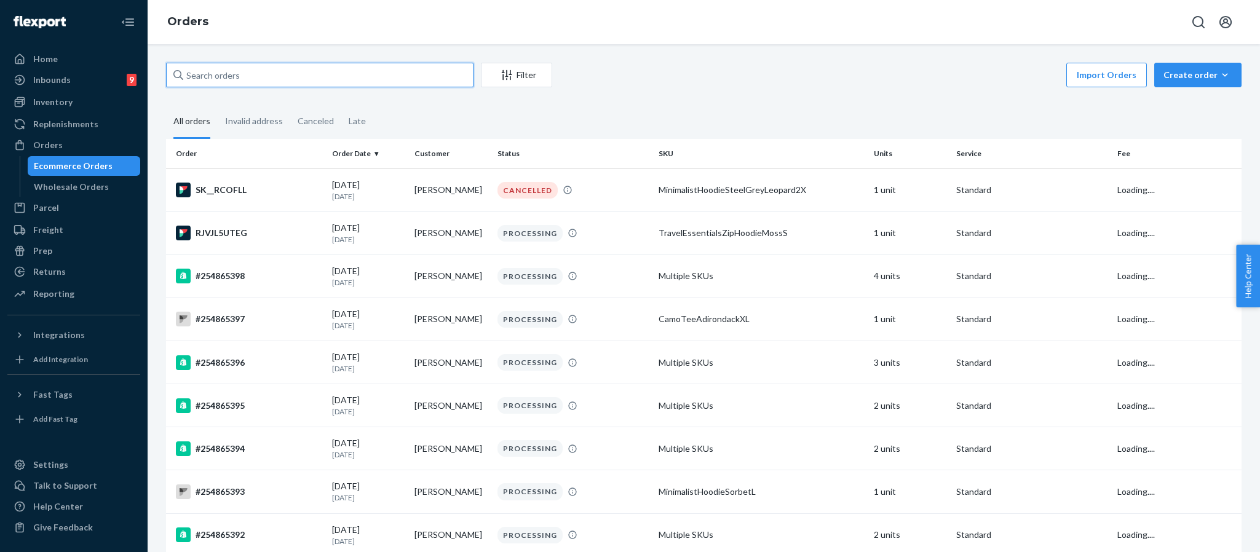
click at [282, 74] on input "text" at bounding box center [320, 75] width 308 height 25
paste input "254482788"
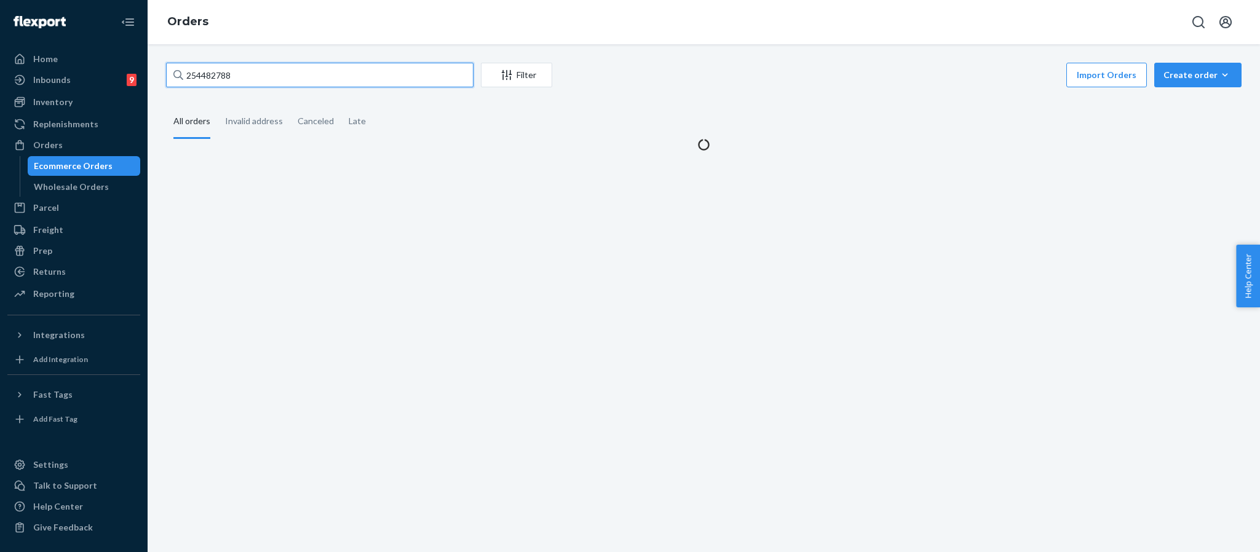
type input "254482788"
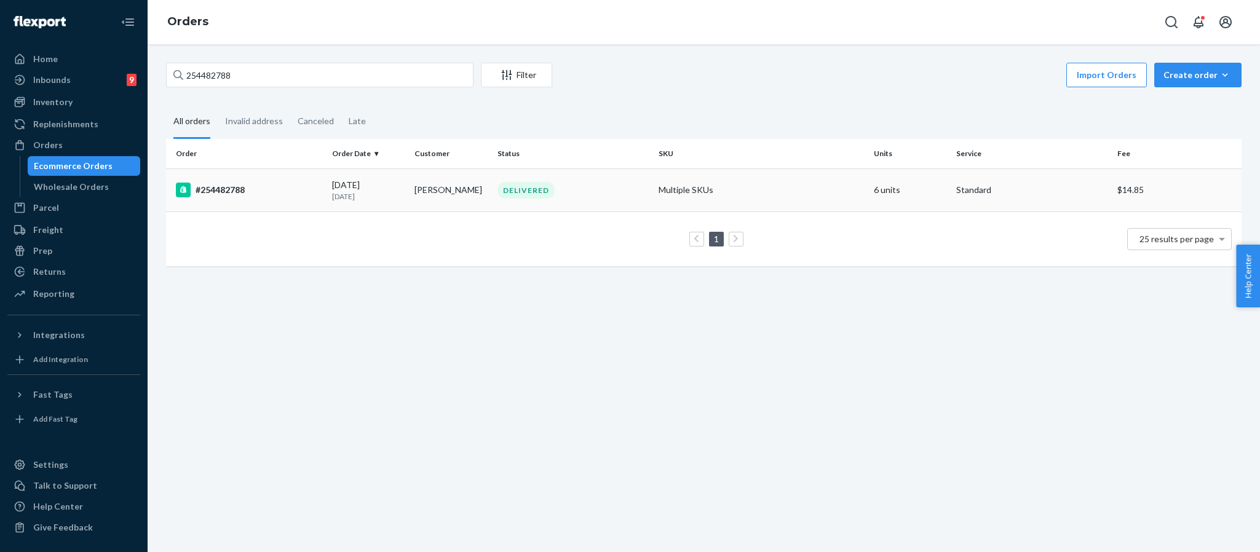
click at [202, 185] on div "#254482788" at bounding box center [249, 190] width 146 height 15
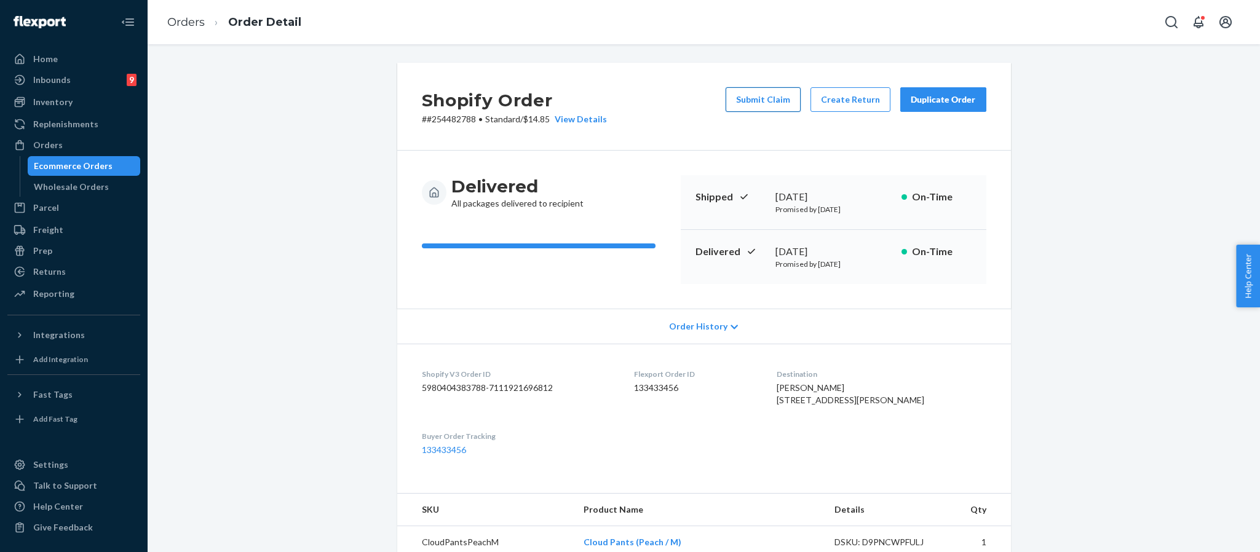
click at [763, 95] on button "Submit Claim" at bounding box center [763, 99] width 75 height 25
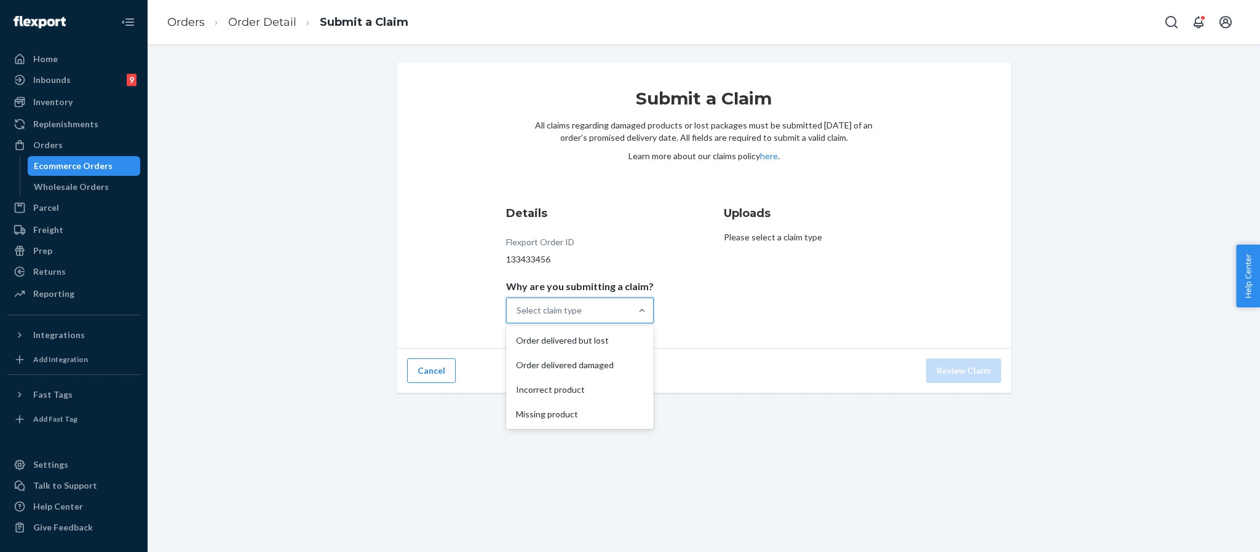
click at [571, 310] on div "Select claim type" at bounding box center [549, 310] width 65 height 12
click at [518, 310] on input "Why are you submitting a claim? option Order delivered but lost focused, 1 of 4…" at bounding box center [517, 310] width 1 height 12
click at [541, 414] on div "Missing product" at bounding box center [580, 414] width 143 height 25
click at [518, 317] on input "Why are you submitting a claim? option Missing product focused, 4 of 4. 4 resul…" at bounding box center [517, 310] width 1 height 12
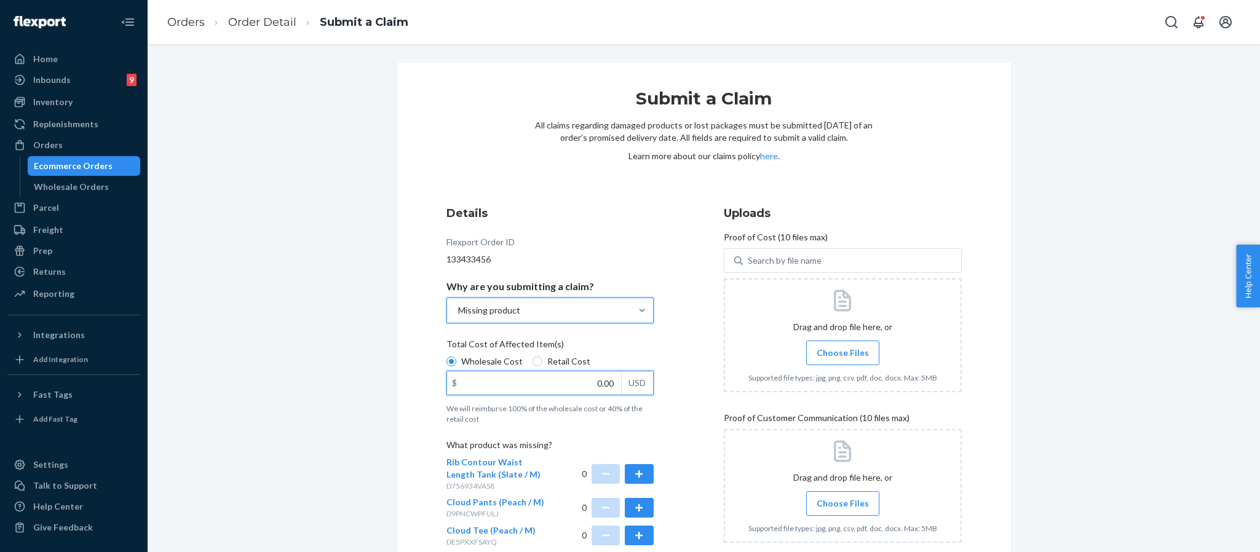
click at [600, 376] on input "0.00" at bounding box center [534, 383] width 174 height 23
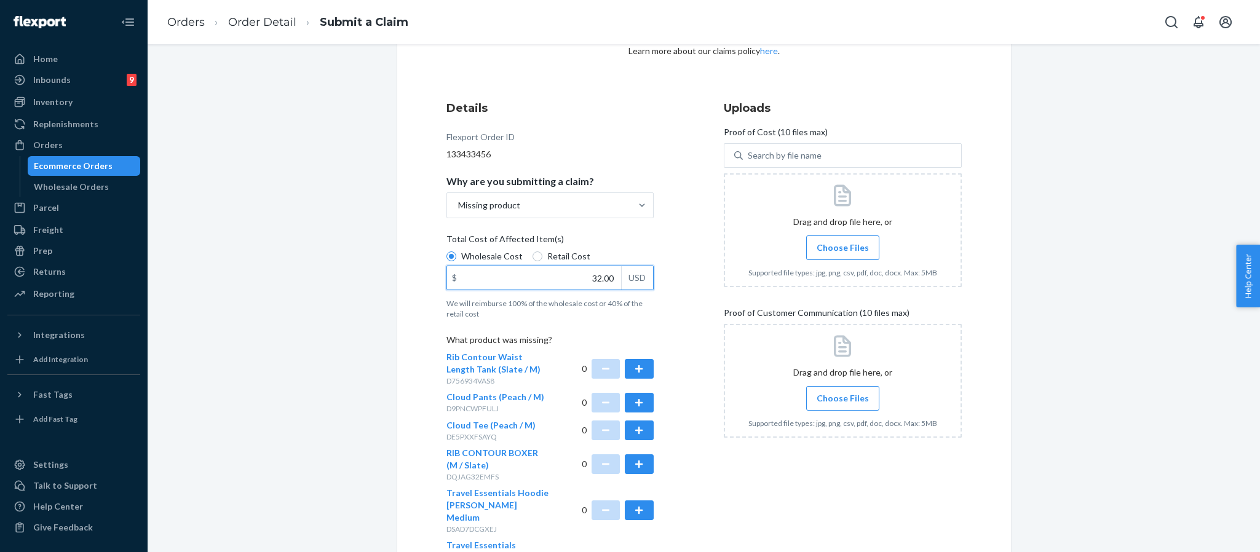
scroll to position [201, 0]
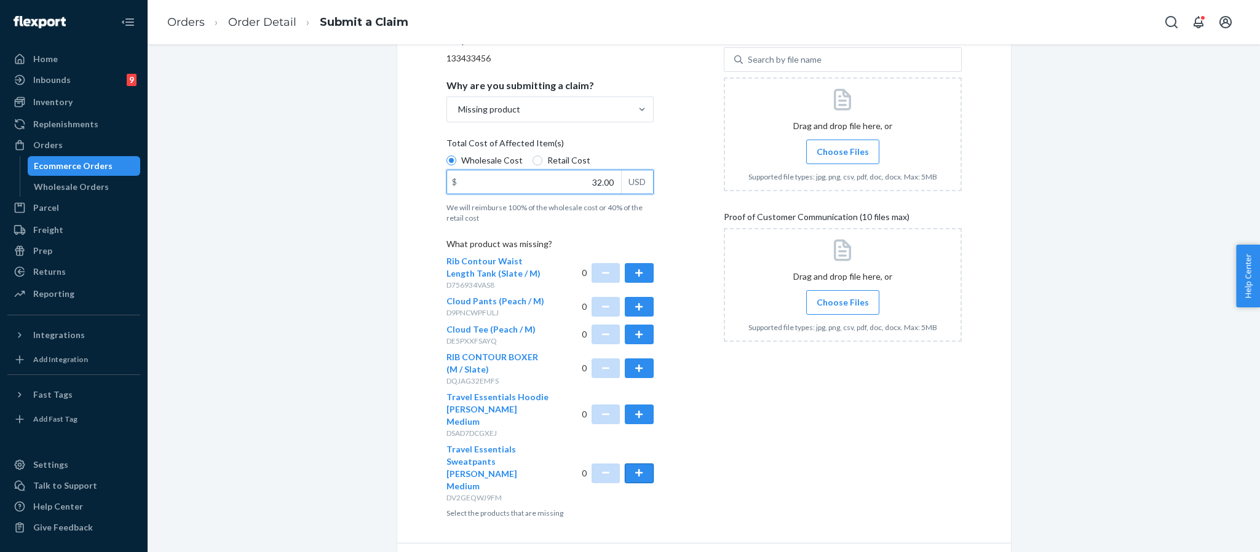
type input "32.00"
click at [632, 464] on button "button" at bounding box center [639, 474] width 28 height 20
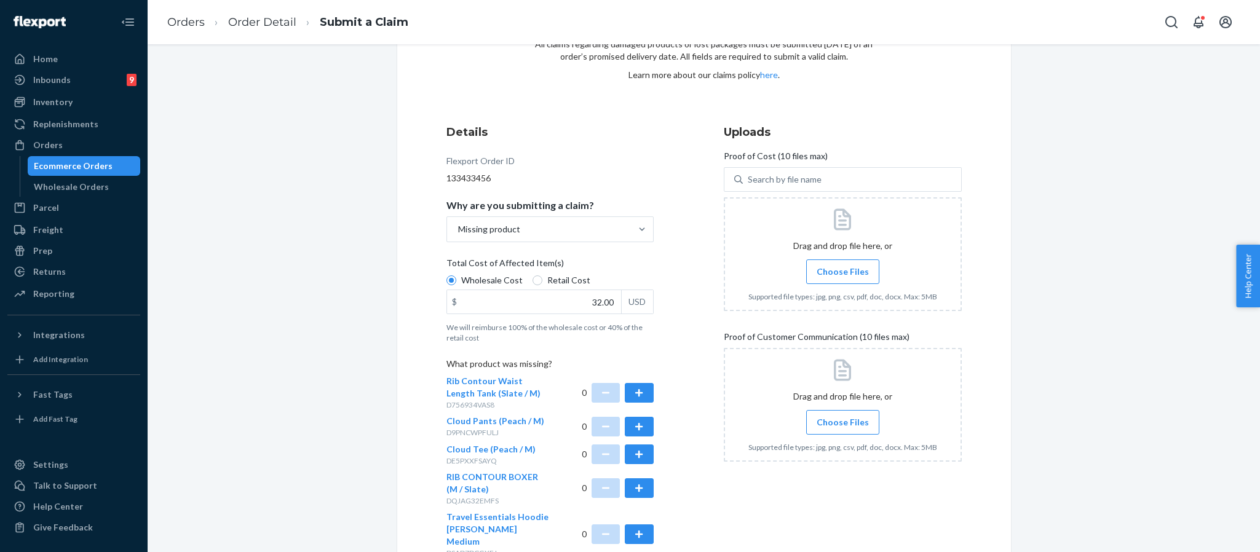
scroll to position [17, 0]
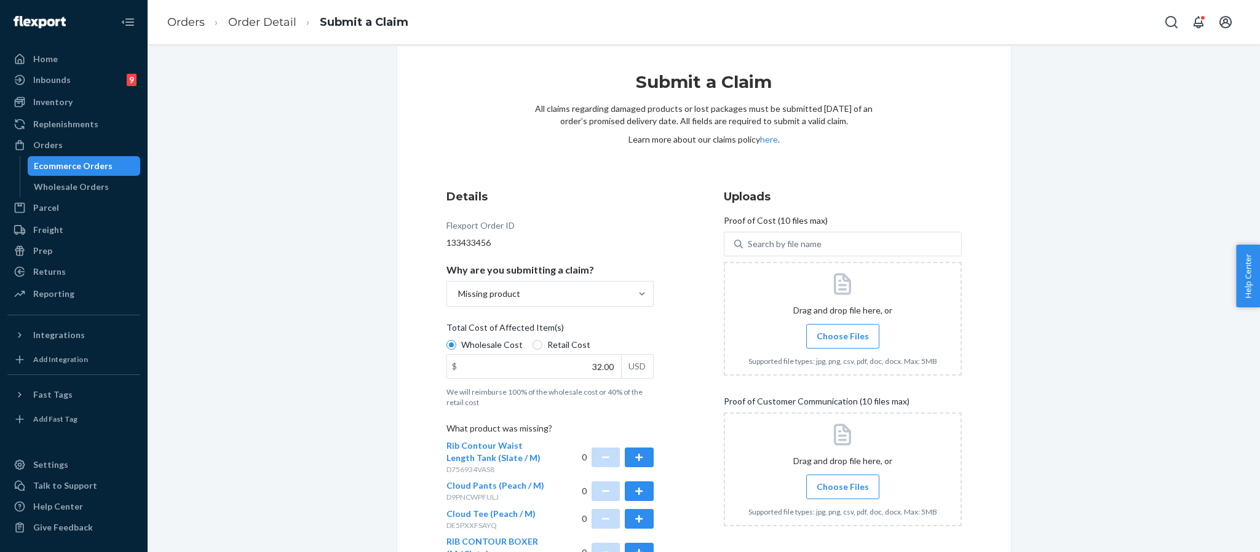
click at [857, 338] on span "Choose Files" at bounding box center [843, 336] width 52 height 12
click at [843, 338] on input "Choose Files" at bounding box center [843, 337] width 1 height 14
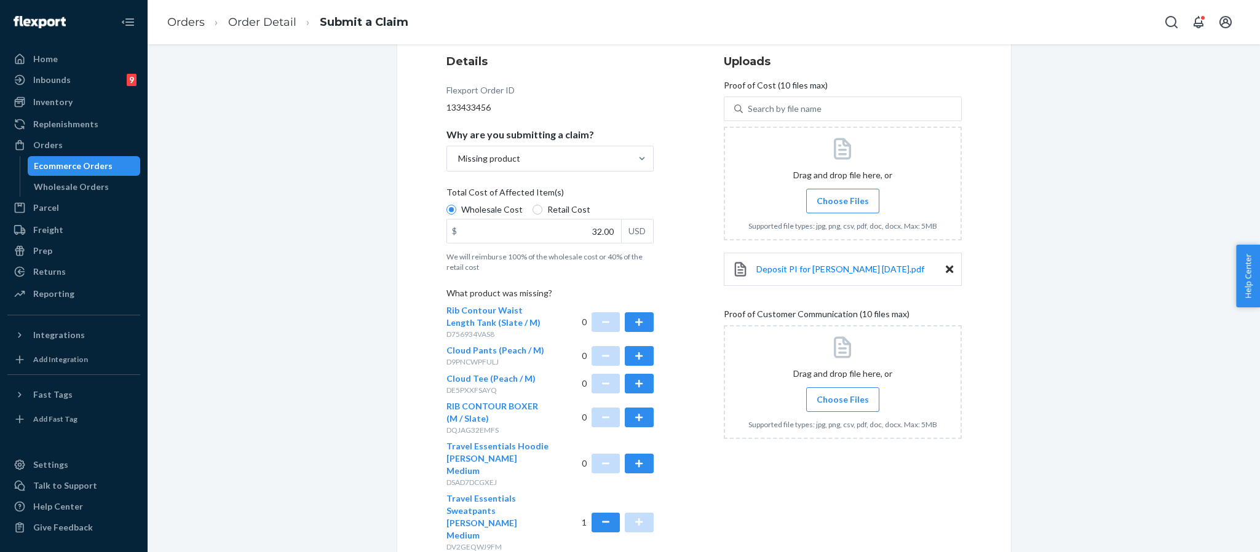
scroll to position [201, 0]
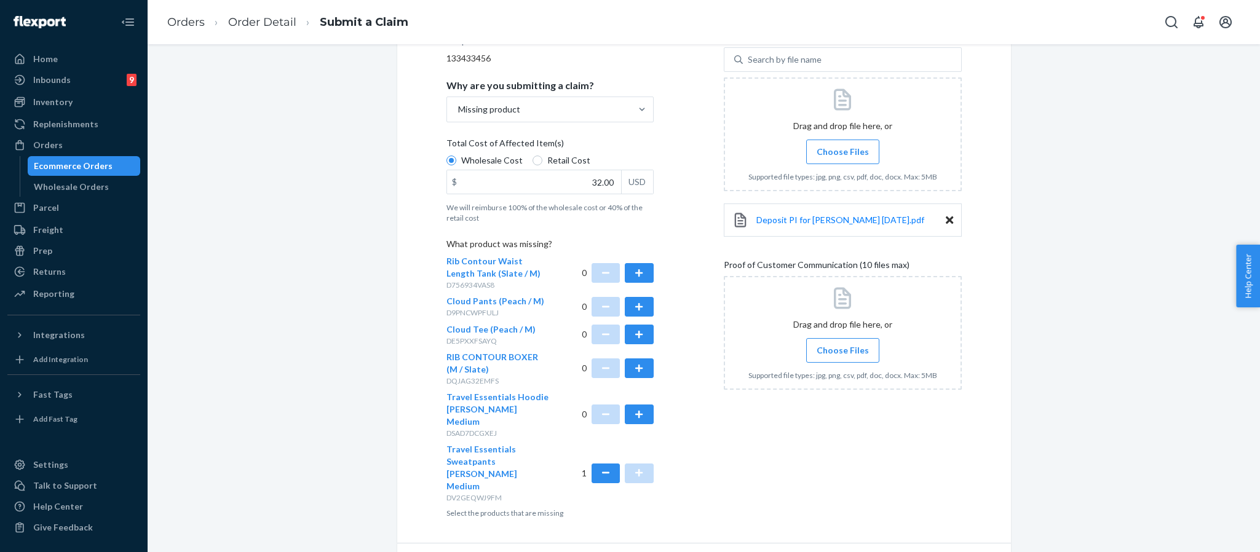
click at [849, 355] on span "Choose Files" at bounding box center [843, 350] width 52 height 12
click at [843, 355] on input "Choose Files" at bounding box center [843, 351] width 1 height 14
click at [851, 351] on span "Choose Files" at bounding box center [843, 350] width 52 height 12
click at [843, 351] on input "Choose Files" at bounding box center [843, 351] width 1 height 14
click at [817, 348] on span "Choose Files" at bounding box center [843, 350] width 52 height 12
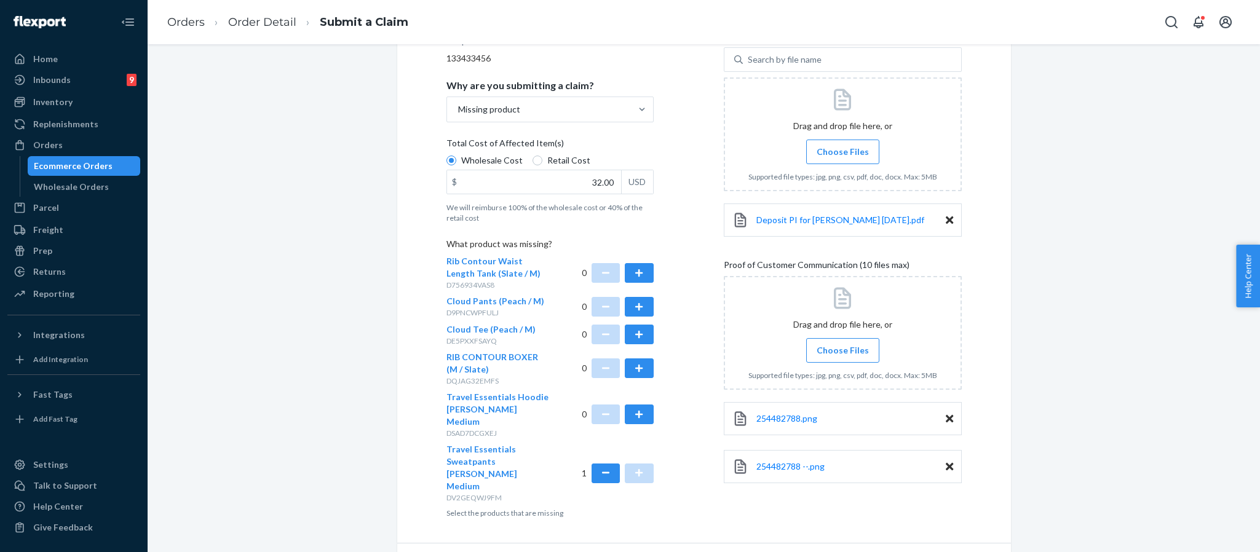
click at [843, 348] on input "Choose Files" at bounding box center [843, 351] width 1 height 14
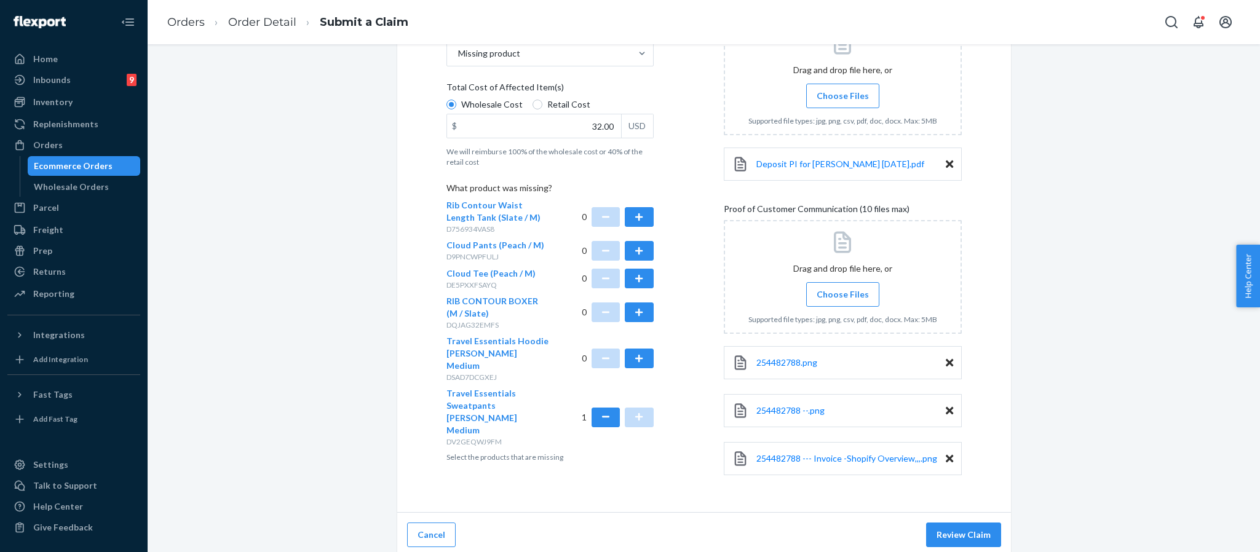
scroll to position [264, 0]
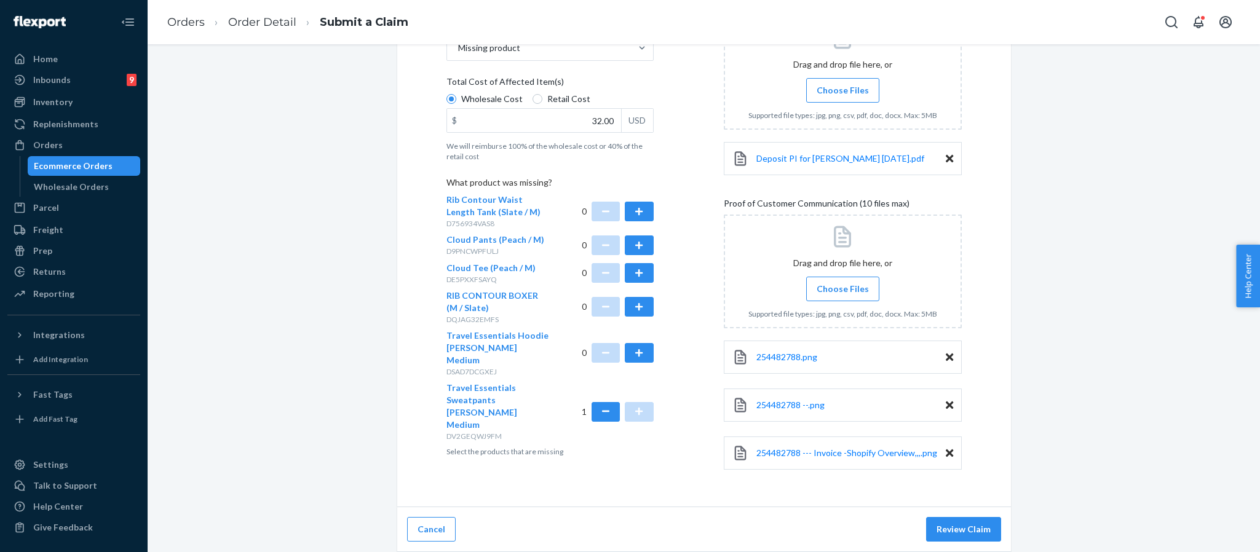
drag, startPoint x: 960, startPoint y: 524, endPoint x: 1006, endPoint y: 520, distance: 46.3
click at [960, 525] on button "Review Claim" at bounding box center [963, 529] width 75 height 25
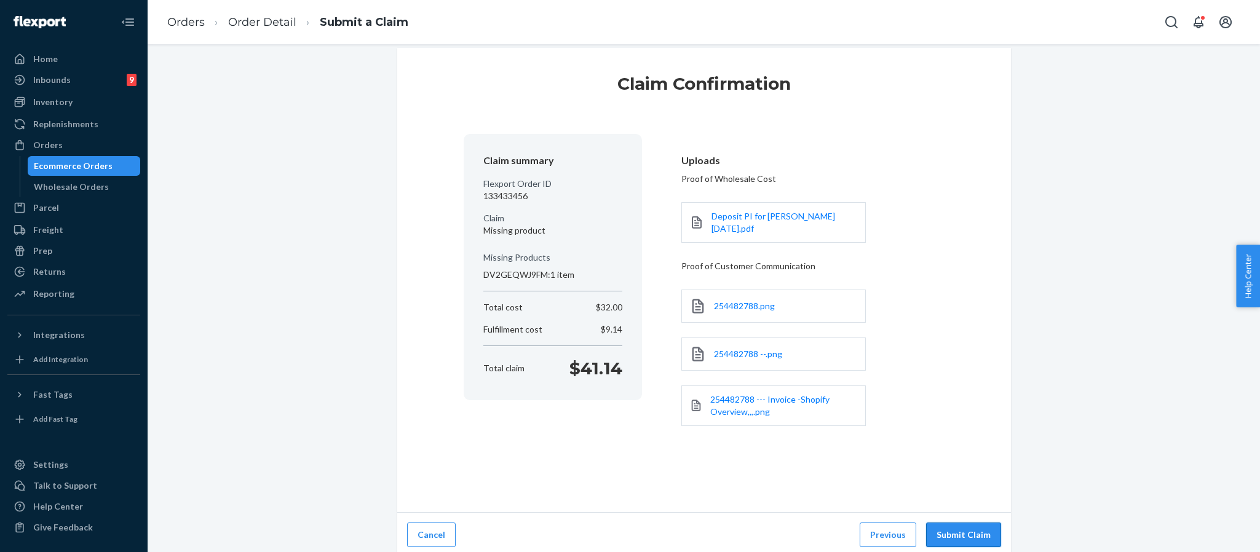
click at [961, 527] on button "Submit Claim" at bounding box center [963, 535] width 75 height 25
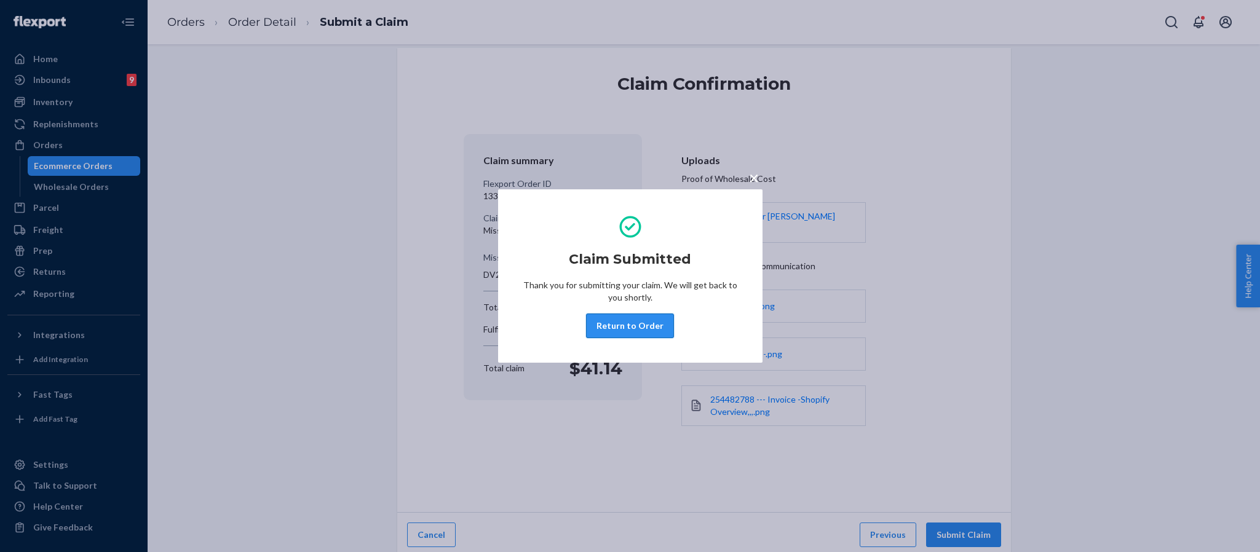
click at [624, 317] on button "Return to Order" at bounding box center [630, 326] width 88 height 25
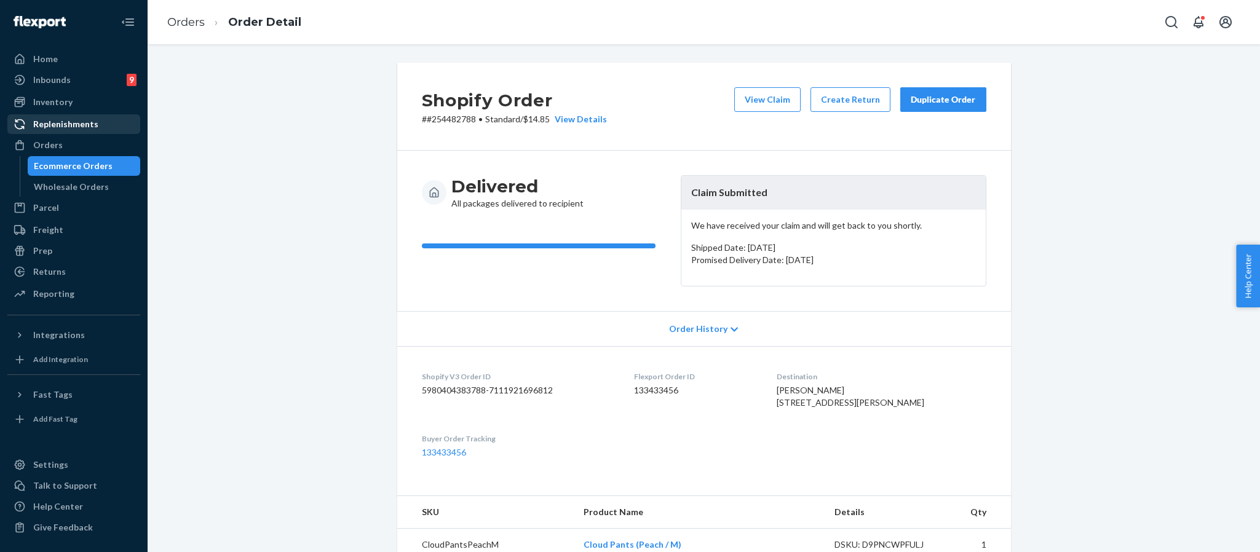
click at [63, 132] on div "Replenishments" at bounding box center [74, 124] width 130 height 17
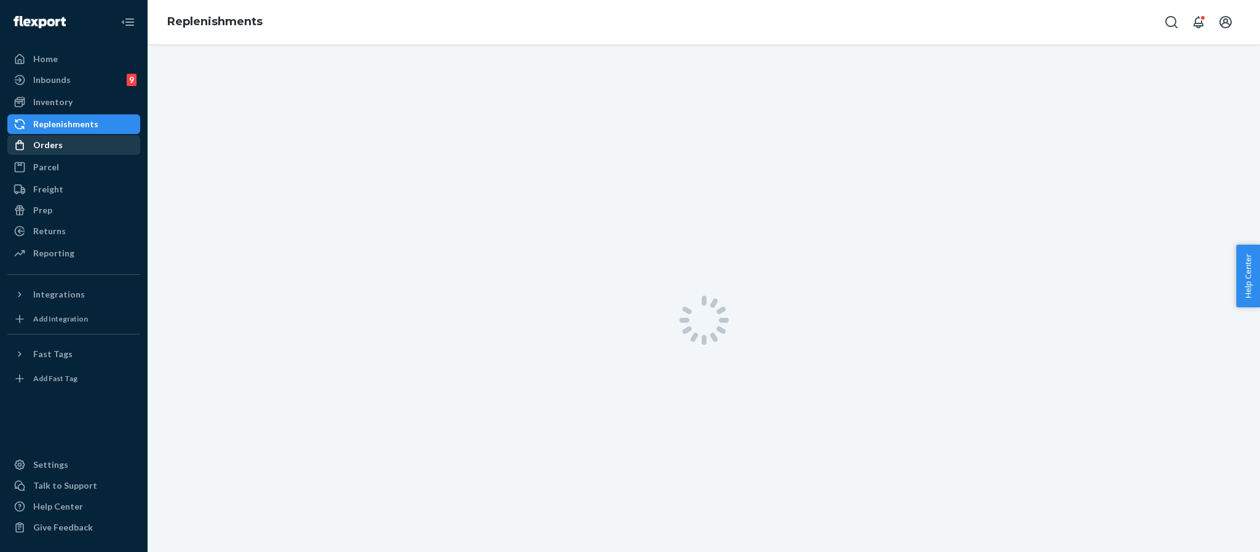
click at [65, 140] on div "Orders" at bounding box center [74, 145] width 130 height 17
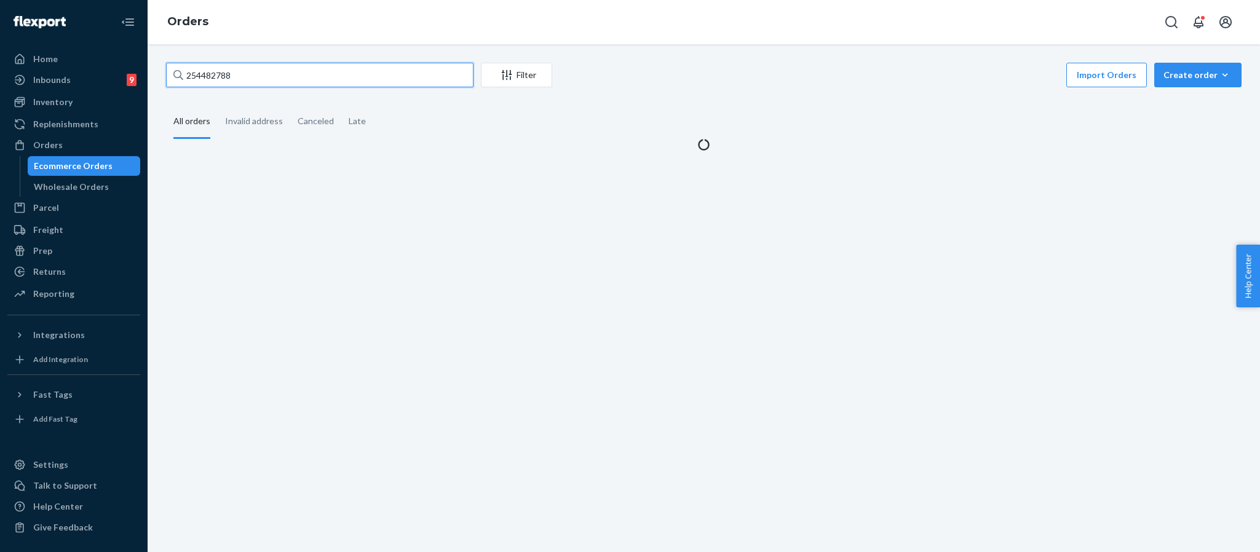
drag, startPoint x: 277, startPoint y: 82, endPoint x: 161, endPoint y: 62, distance: 118.0
click at [161, 61] on div "254482788 Filter Import Orders Create order Ecommerce order Removal order All o…" at bounding box center [704, 298] width 1113 height 508
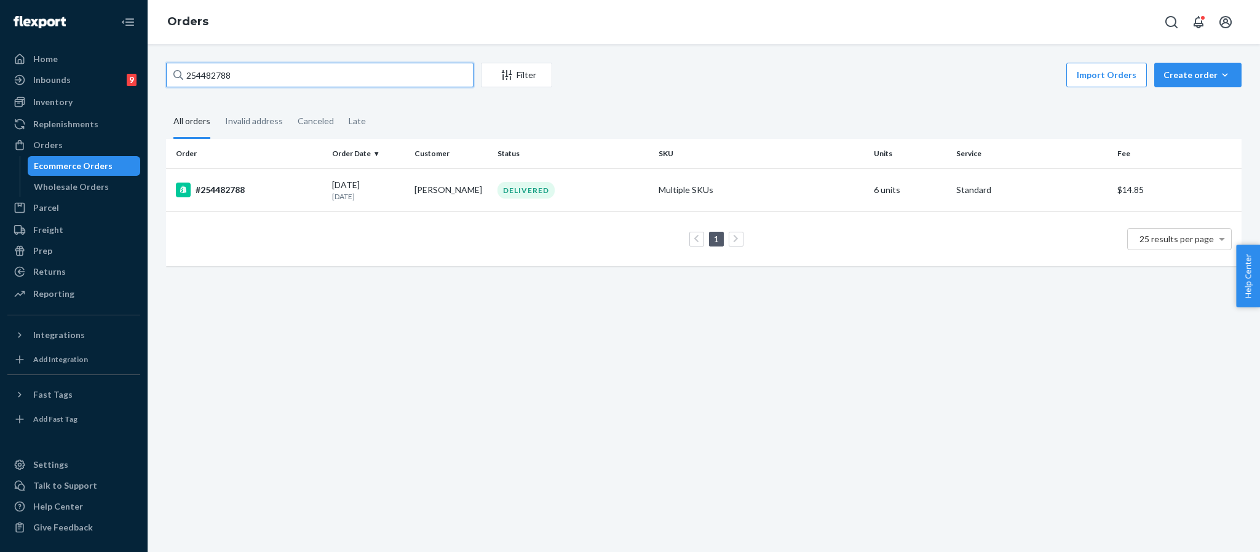
paste input "3567062"
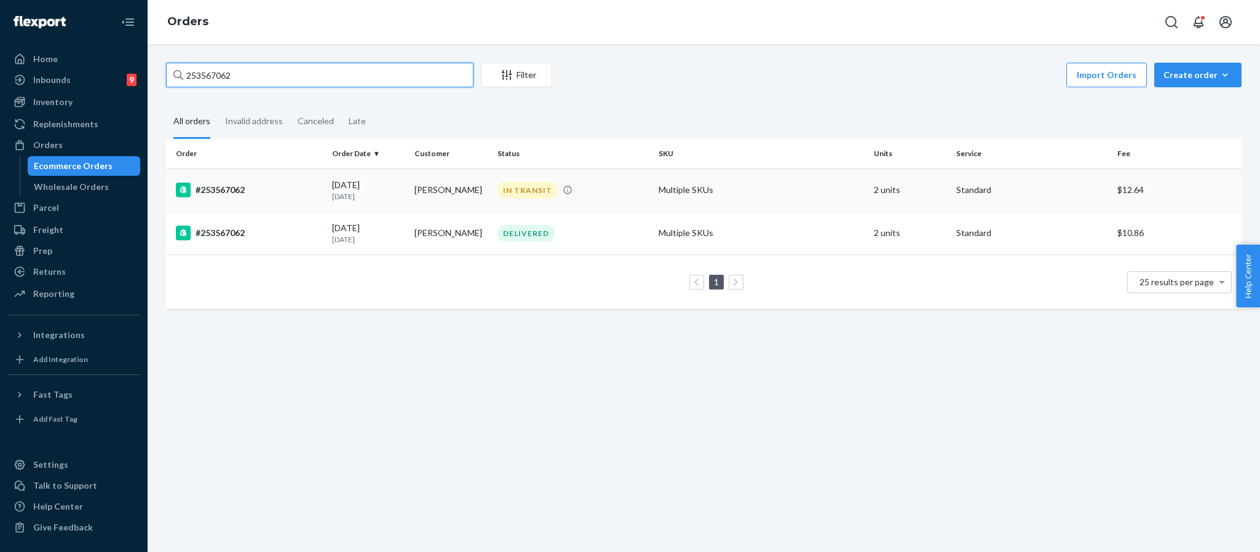
type input "253567062"
click at [242, 192] on div "#253567062" at bounding box center [249, 190] width 146 height 15
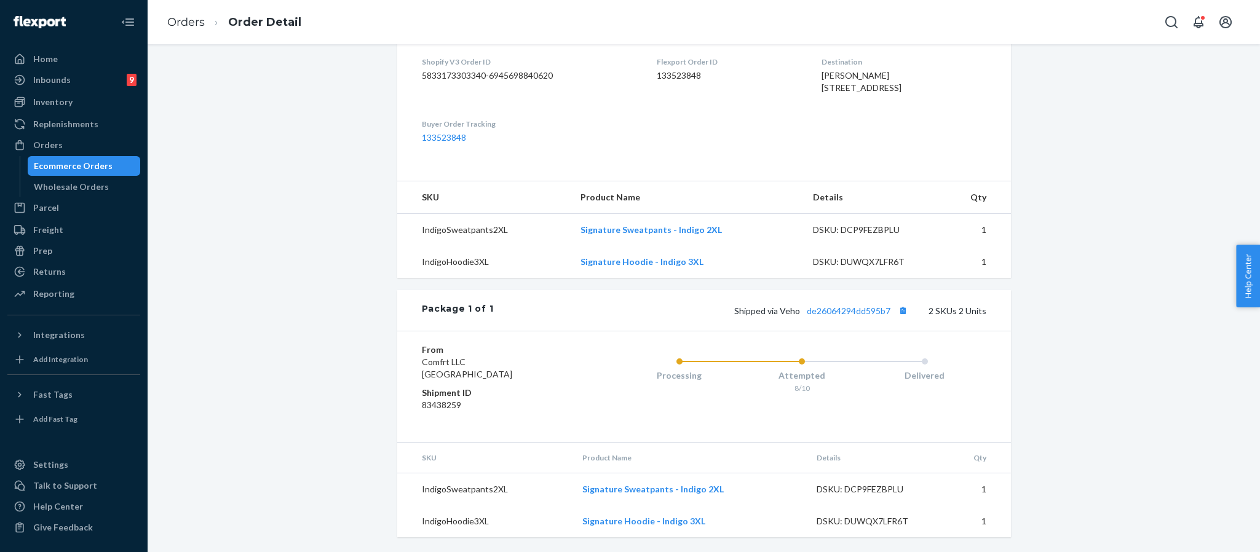
scroll to position [369, 0]
click at [853, 312] on link "de26064294dd595b7" at bounding box center [849, 311] width 84 height 10
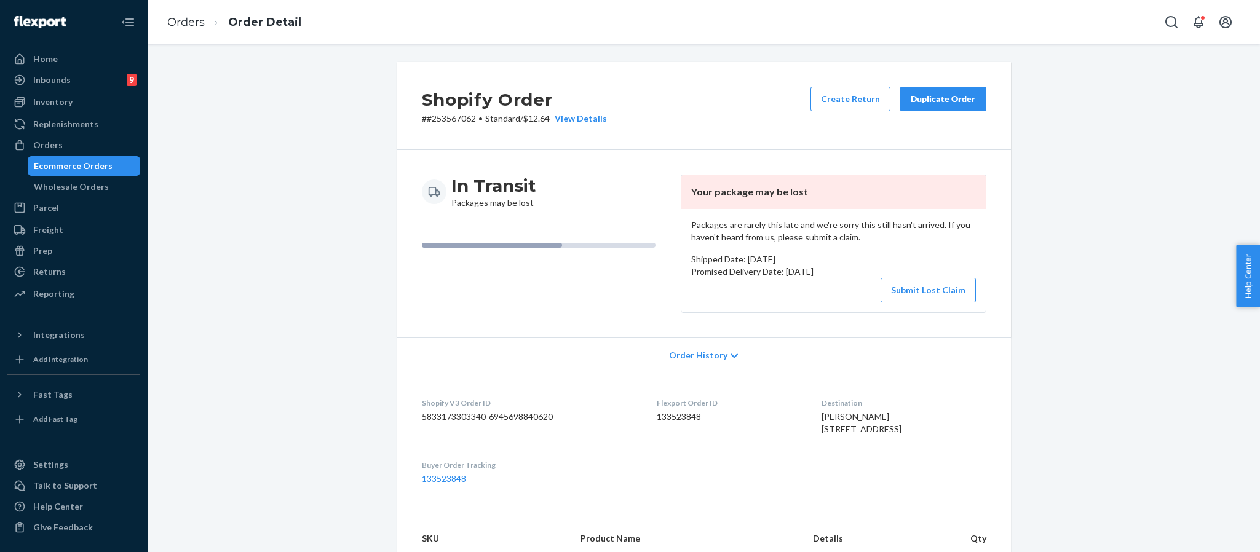
scroll to position [0, 0]
click at [912, 286] on button "Submit Lost Claim" at bounding box center [928, 291] width 95 height 25
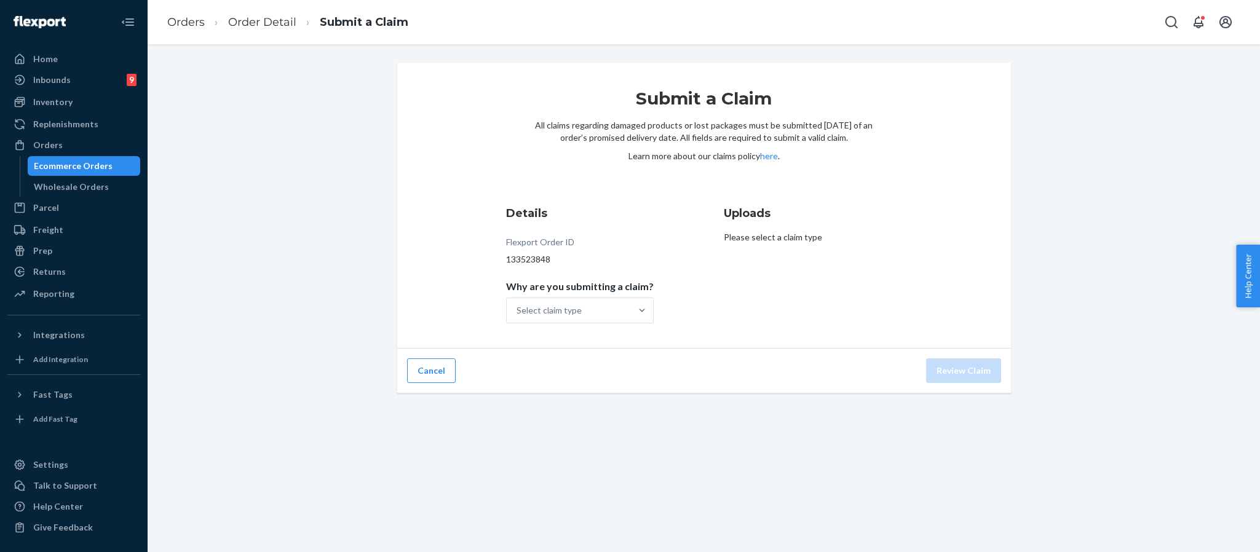
click at [1196, 137] on div "Submit a Claim All claims regarding damaged products or lost packages must be s…" at bounding box center [704, 228] width 1094 height 331
click at [600, 312] on div "Select claim type" at bounding box center [569, 310] width 124 height 25
click at [518, 312] on input "Why are you submitting a claim? Select claim type" at bounding box center [517, 310] width 1 height 12
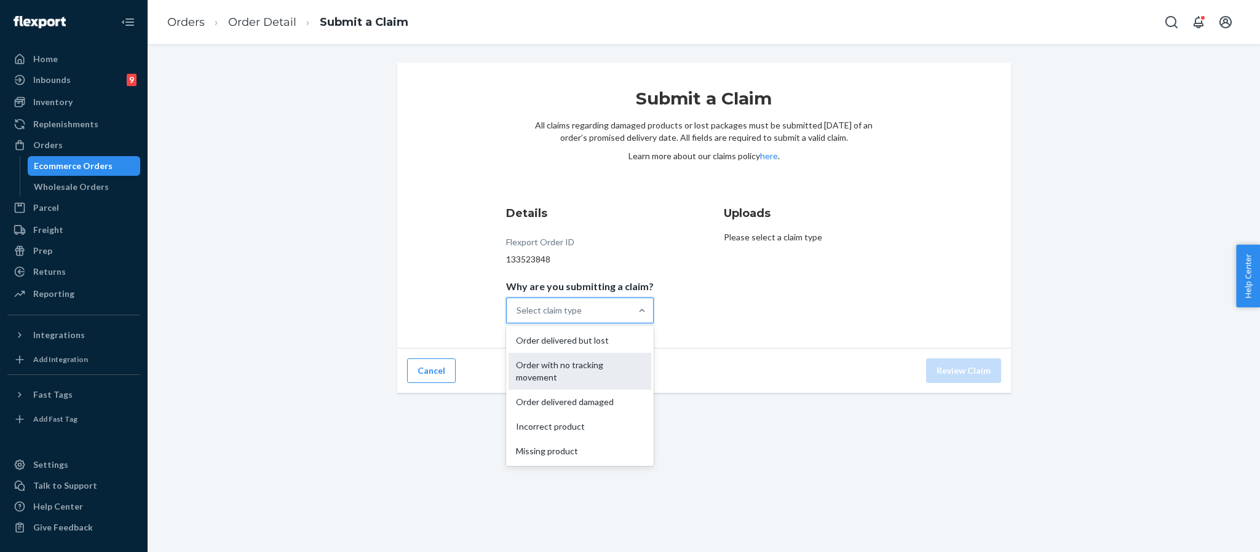
click at [580, 375] on div "Order with no tracking movement" at bounding box center [580, 371] width 143 height 37
click at [518, 317] on input "Why are you submitting a claim? option Order with no tracking movement focused,…" at bounding box center [517, 310] width 1 height 12
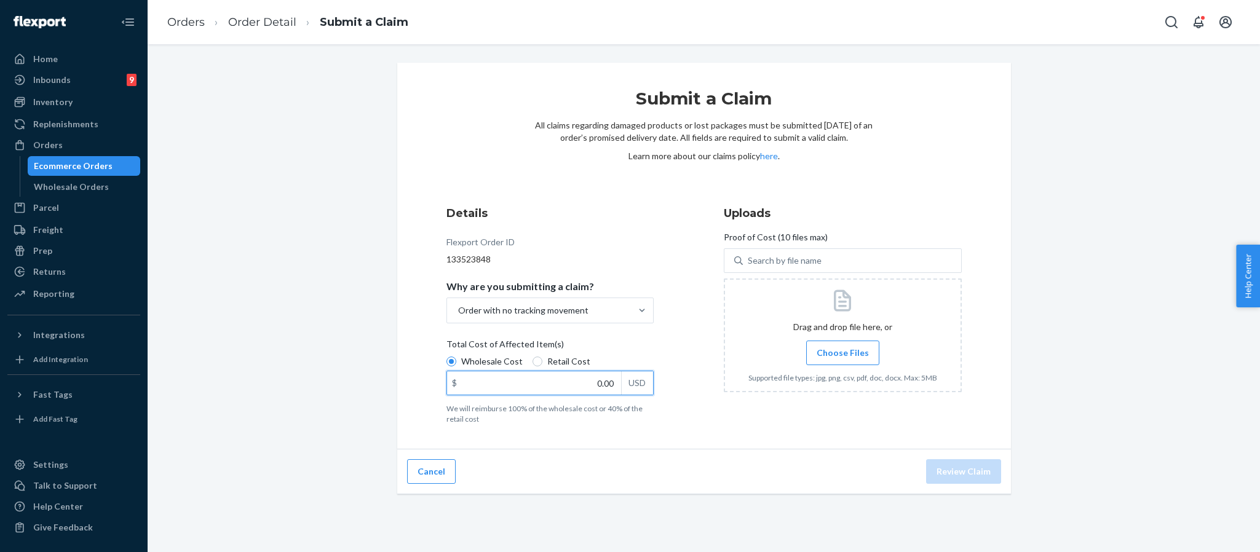
click at [589, 377] on input "0.00" at bounding box center [534, 383] width 174 height 23
type input "79.00"
click at [705, 408] on div "Details Flexport Order ID 133523848 Why are you submitting a claim? Order with …" at bounding box center [704, 314] width 515 height 219
click at [851, 349] on span "Choose Files" at bounding box center [843, 353] width 52 height 12
click at [843, 349] on input "Choose Files" at bounding box center [843, 353] width 1 height 14
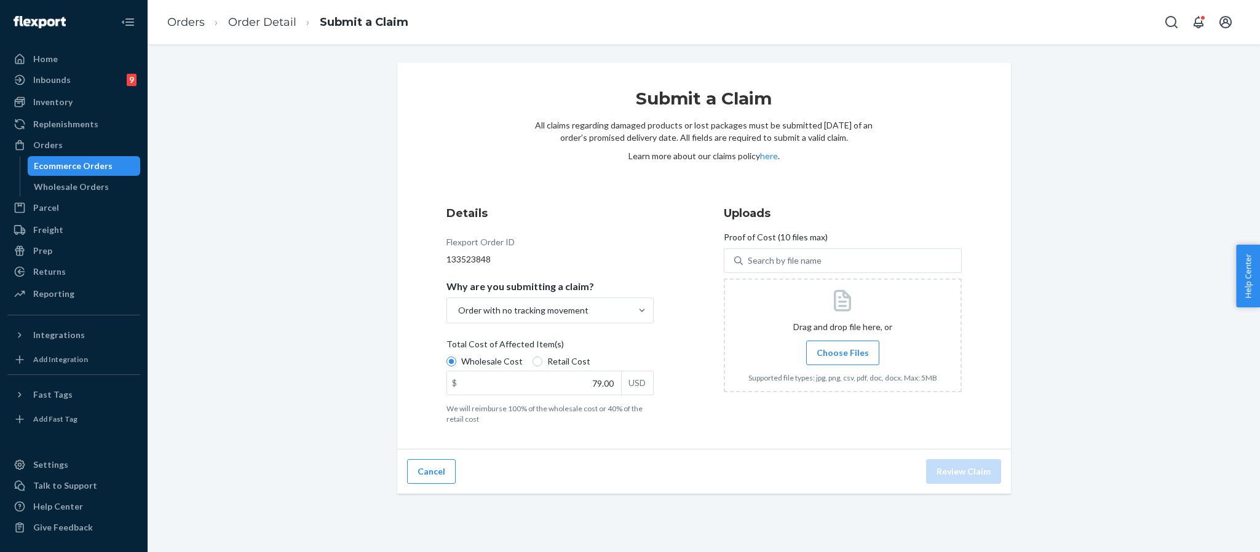
click at [854, 353] on span "Choose Files" at bounding box center [843, 353] width 52 height 12
click at [843, 353] on input "Choose Files" at bounding box center [843, 353] width 1 height 14
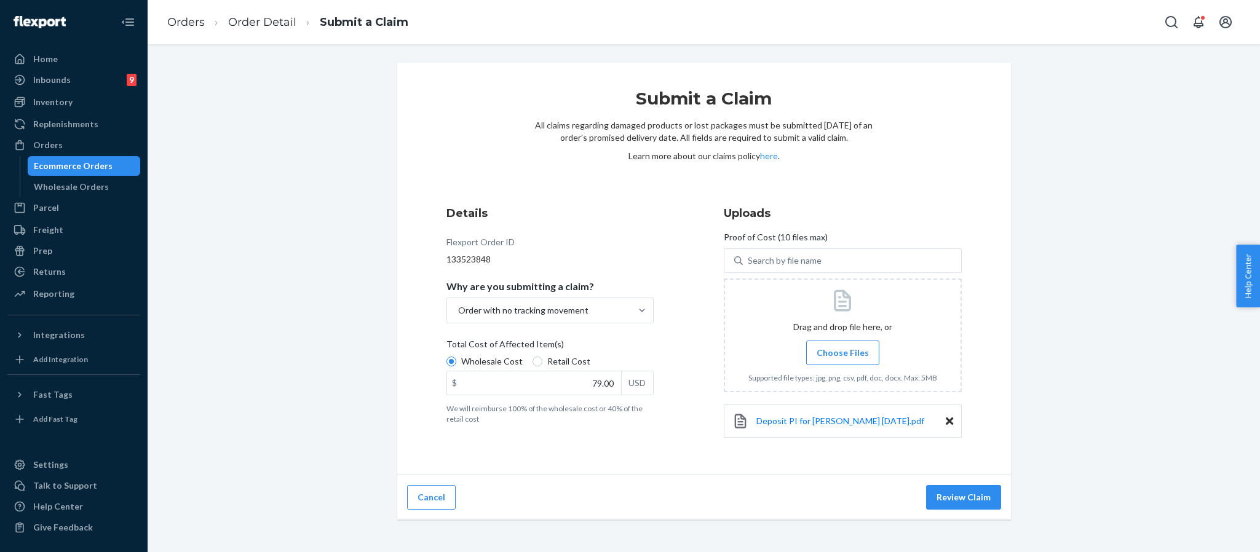
click at [827, 345] on label "Choose Files" at bounding box center [842, 353] width 73 height 25
click at [843, 346] on input "Choose Files" at bounding box center [843, 353] width 1 height 14
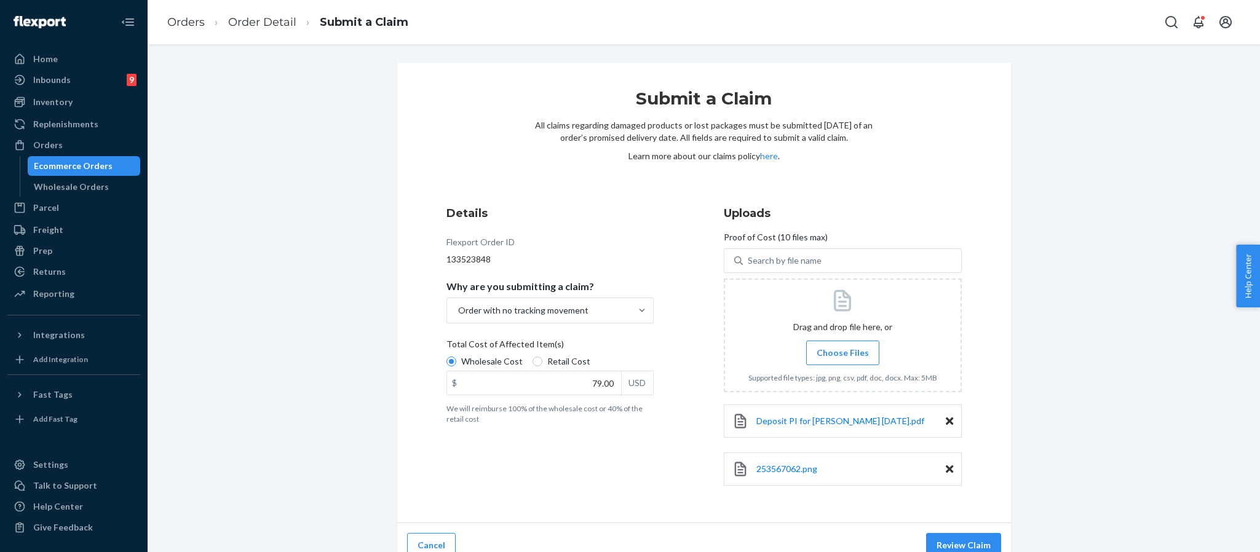
click at [827, 345] on label "Choose Files" at bounding box center [842, 353] width 73 height 25
click at [843, 346] on input "Choose Files" at bounding box center [843, 353] width 1 height 14
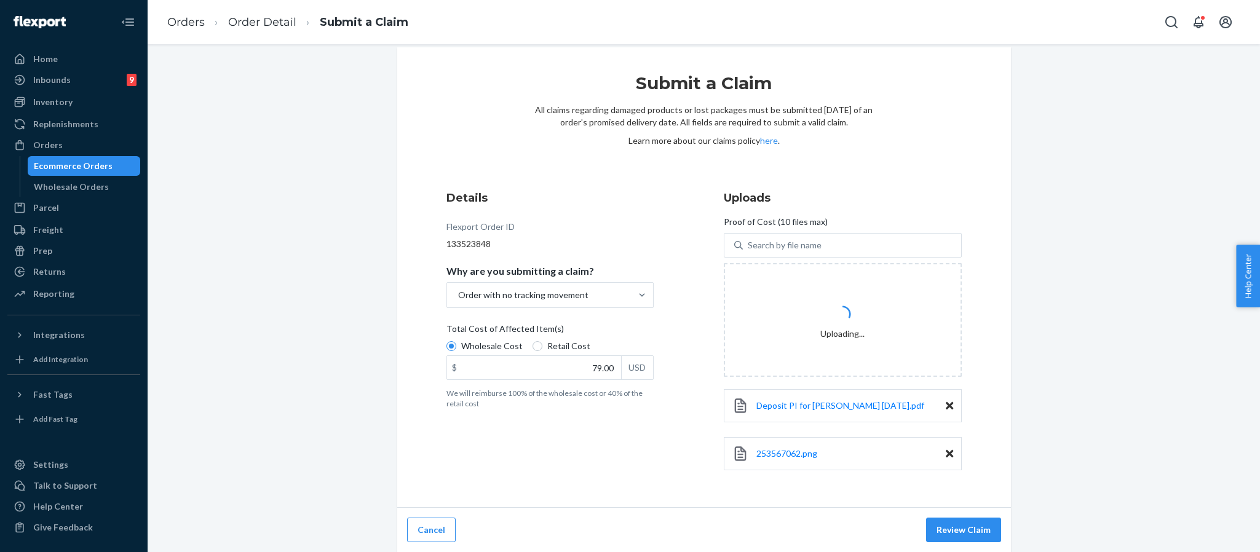
scroll to position [17, 0]
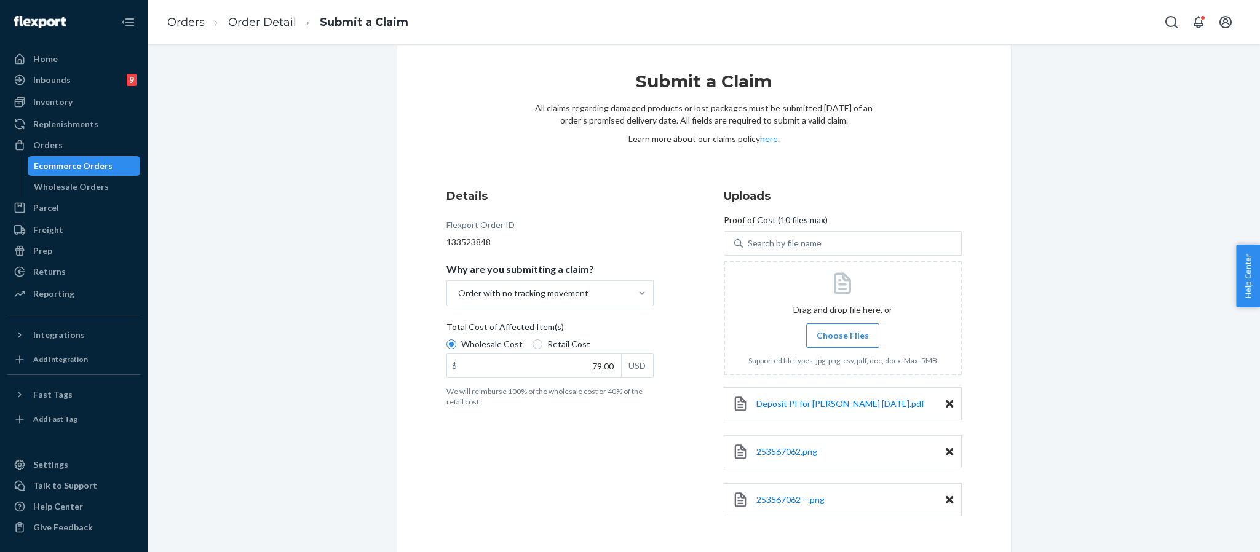
click at [837, 331] on span "Choose Files" at bounding box center [843, 336] width 52 height 12
click at [843, 331] on input "Choose Files" at bounding box center [843, 336] width 1 height 14
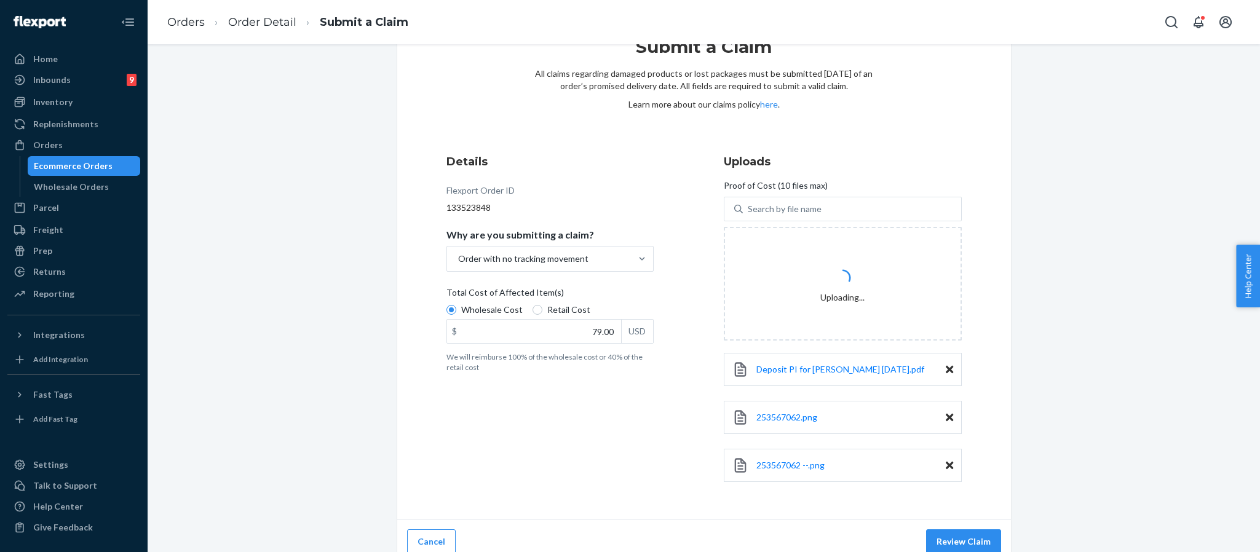
scroll to position [65, 0]
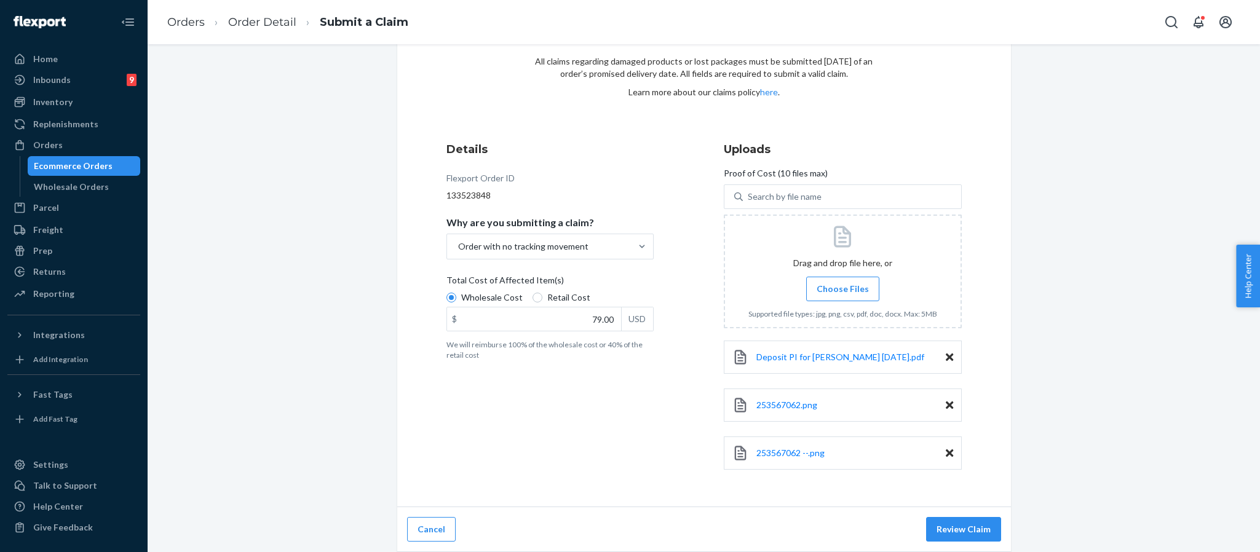
click at [1076, 256] on div "Submit a Claim All claims regarding damaged products or lost packages must be s…" at bounding box center [704, 276] width 1094 height 554
click at [829, 285] on span "Choose Files" at bounding box center [843, 289] width 52 height 12
click at [843, 285] on input "Choose Files" at bounding box center [843, 289] width 1 height 14
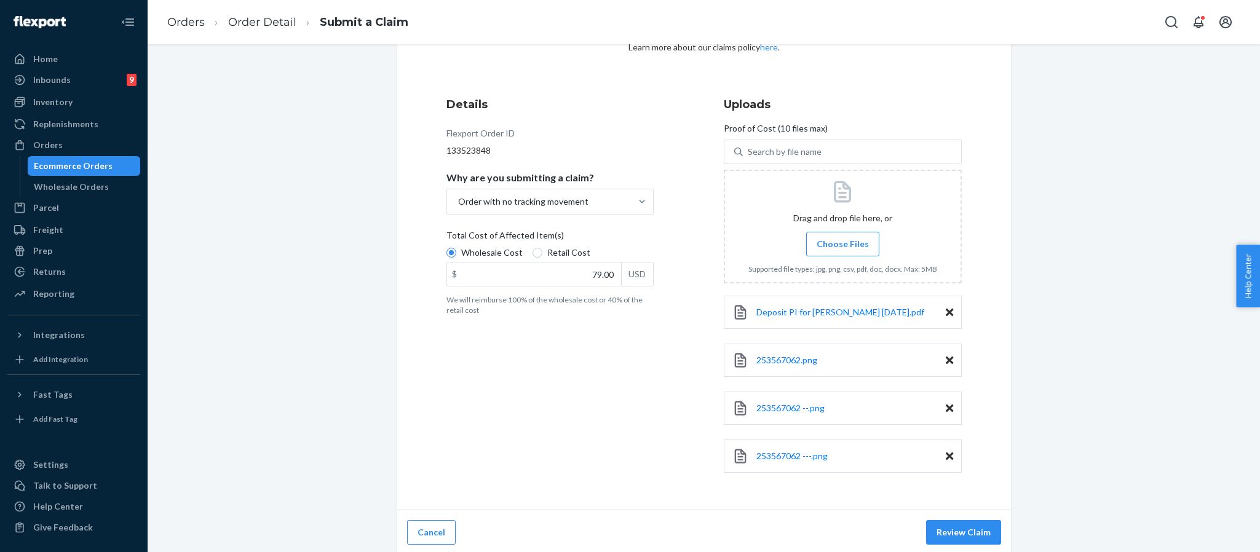
scroll to position [114, 0]
click at [971, 537] on button "Review Claim" at bounding box center [963, 529] width 75 height 25
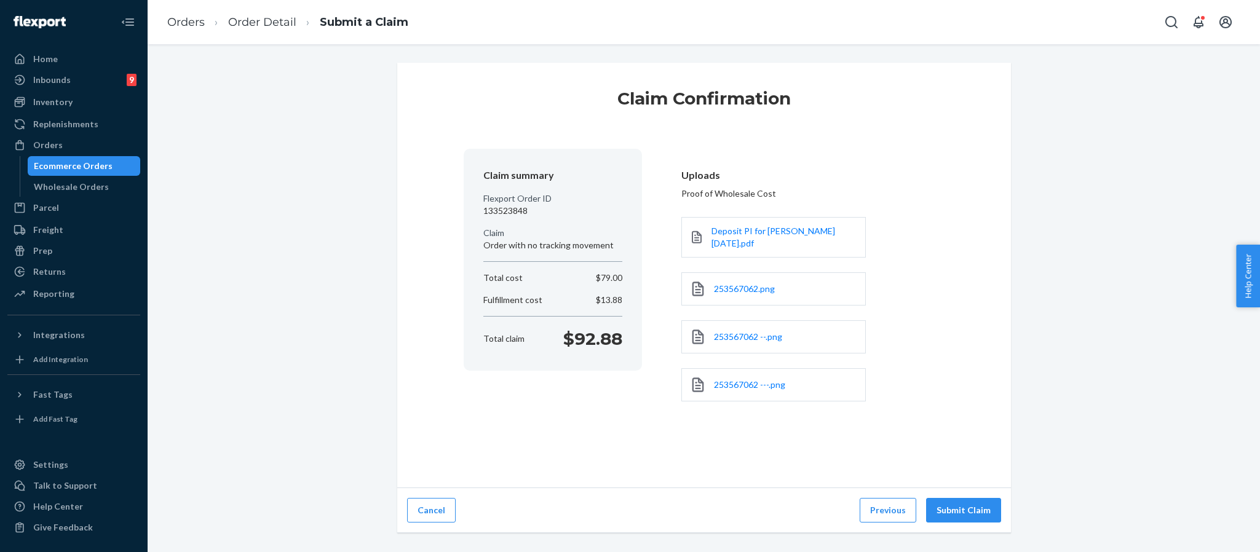
scroll to position [0, 0]
click at [975, 514] on button "Submit Claim" at bounding box center [963, 510] width 75 height 25
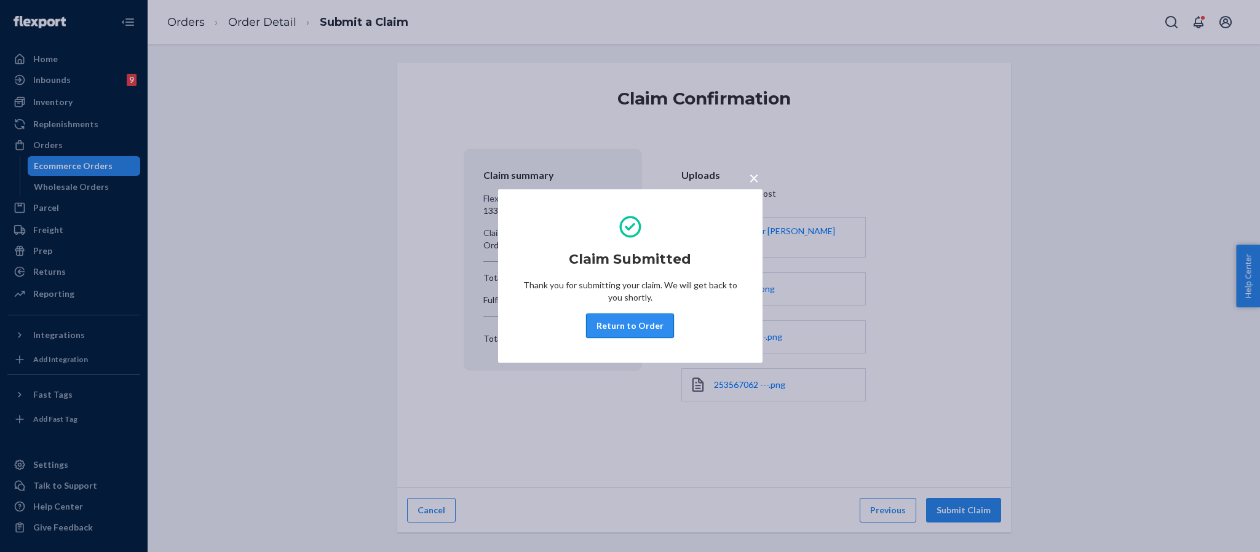
click at [648, 322] on button "Return to Order" at bounding box center [630, 326] width 88 height 25
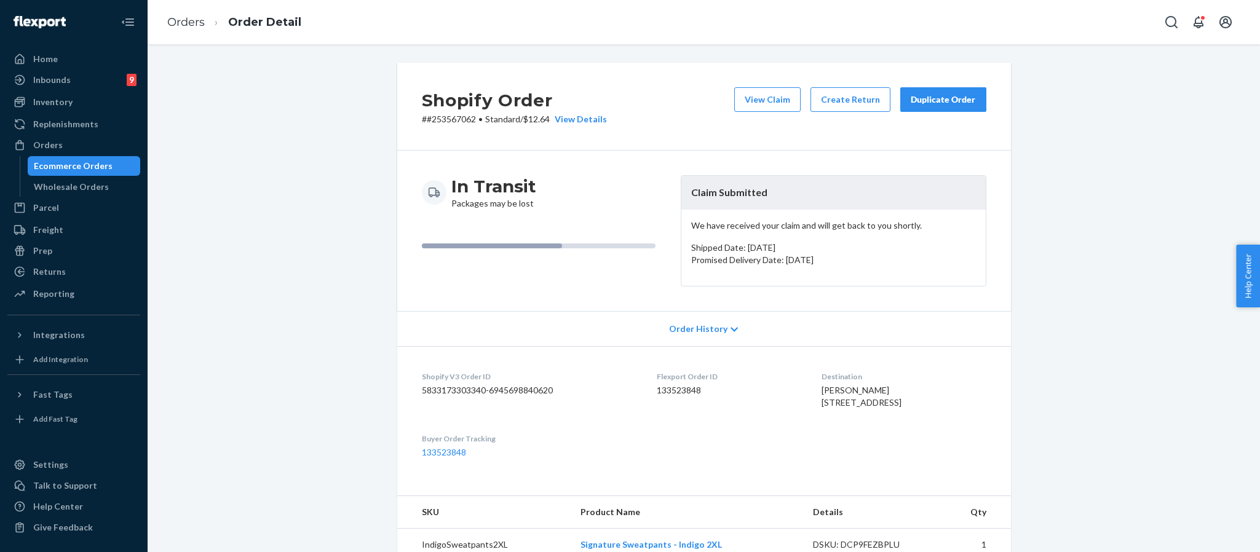
click at [939, 98] on div "Duplicate Order" at bounding box center [943, 99] width 65 height 12
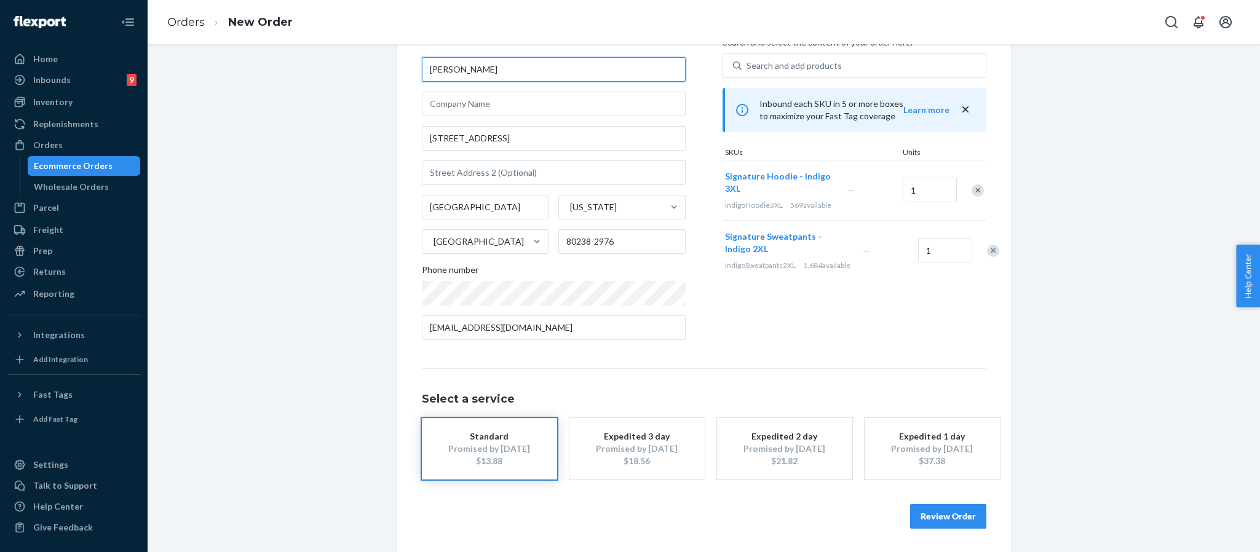
scroll to position [69, 0]
click at [947, 507] on button "Review Order" at bounding box center [948, 516] width 76 height 25
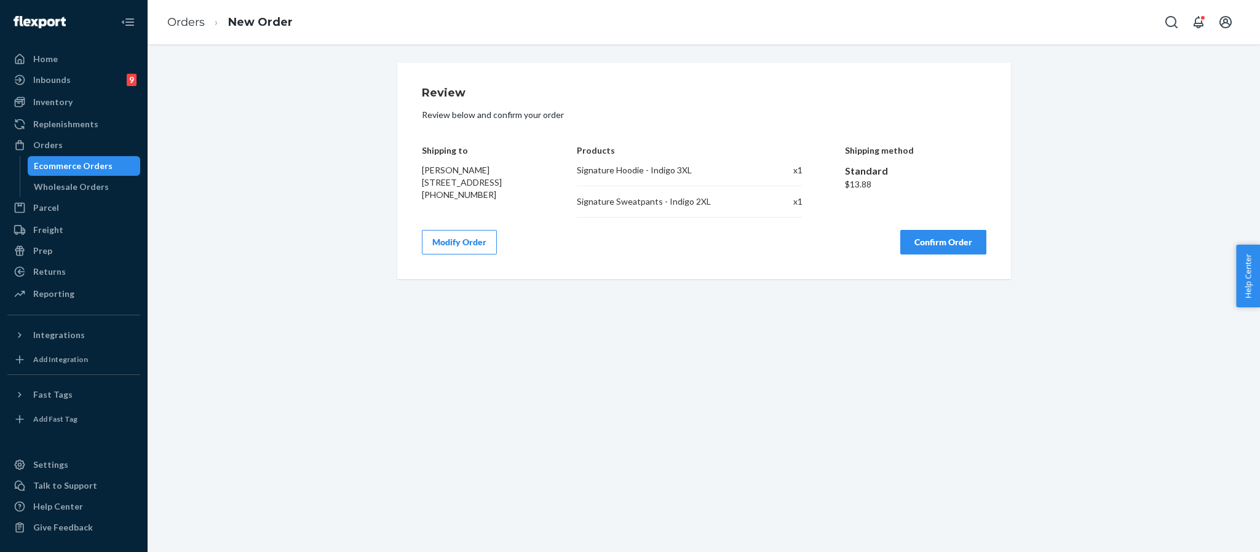
scroll to position [0, 0]
click at [948, 244] on button "Confirm Order" at bounding box center [944, 242] width 86 height 25
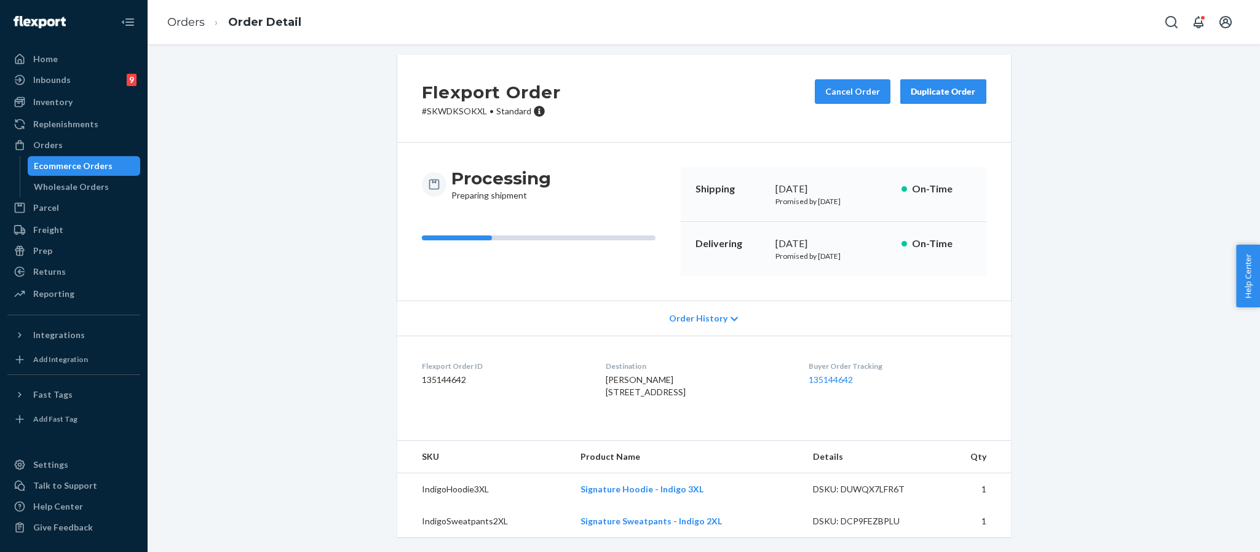
scroll to position [34, 0]
click at [441, 105] on p "# SKWDKSOKXL • Standard" at bounding box center [491, 111] width 139 height 12
copy p "SKWDKSOKXL"
drag, startPoint x: 591, startPoint y: 368, endPoint x: 690, endPoint y: 383, distance: 100.1
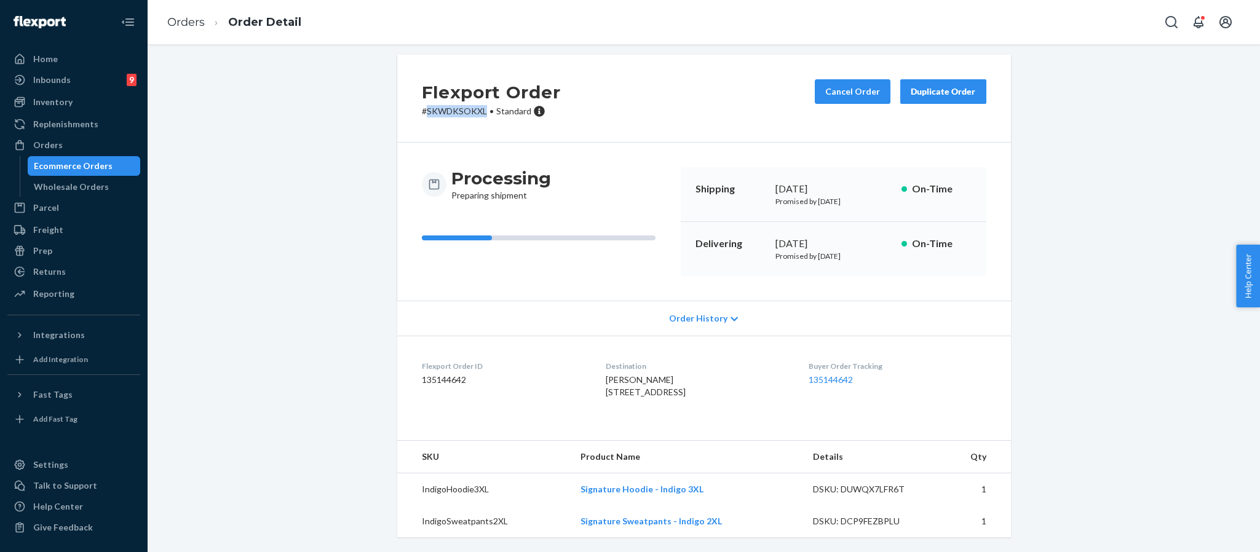
click at [690, 383] on dl "Flexport Order ID 135144642 Destination [PERSON_NAME] [STREET_ADDRESS] US Buyer…" at bounding box center [704, 382] width 614 height 92
copy span "[STREET_ADDRESS]"
drag, startPoint x: 692, startPoint y: 490, endPoint x: 576, endPoint y: 491, distance: 115.7
click at [576, 491] on td "Signature Hoodie - Indigo 3XL" at bounding box center [687, 490] width 233 height 33
copy link "Signature Hoodie - Indigo 3XL"
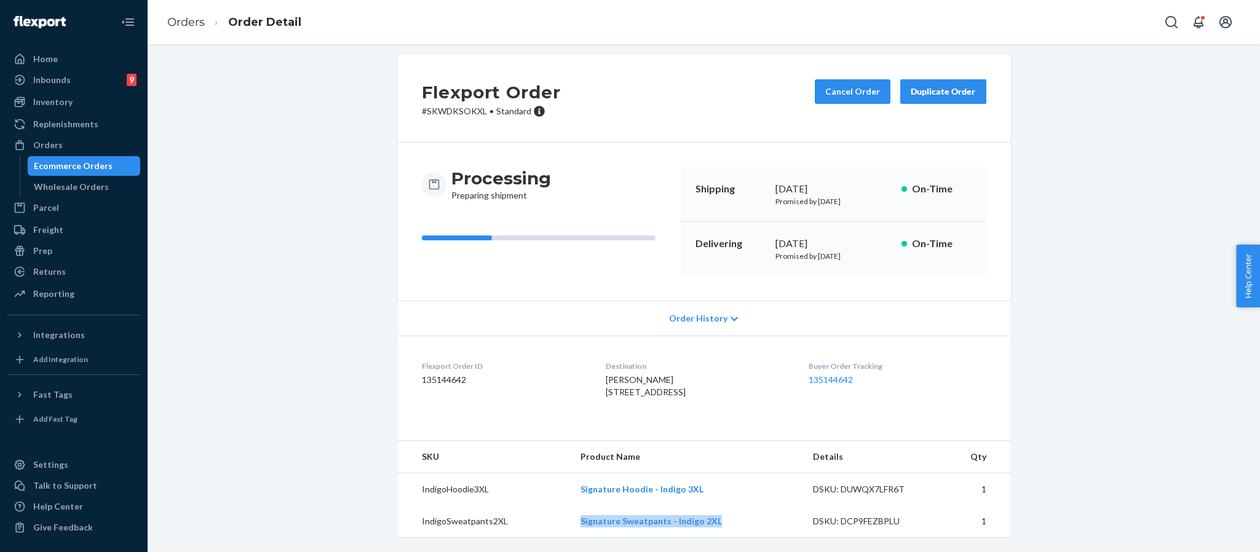
drag, startPoint x: 713, startPoint y: 521, endPoint x: 576, endPoint y: 528, distance: 137.3
click at [576, 528] on td "Signature Sweatpants - Indigo 2XL" at bounding box center [687, 522] width 233 height 32
copy link "Signature Sweatpants - Indigo 2XL"
